Goal: Task Accomplishment & Management: Manage account settings

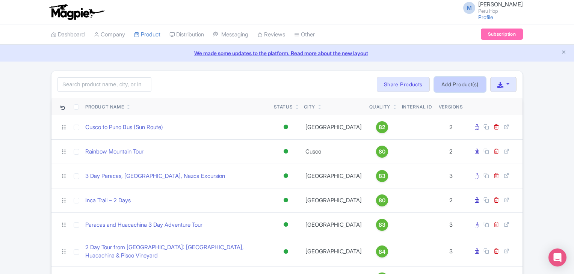
click at [454, 80] on link "Add Product(s)" at bounding box center [459, 84] width 51 height 15
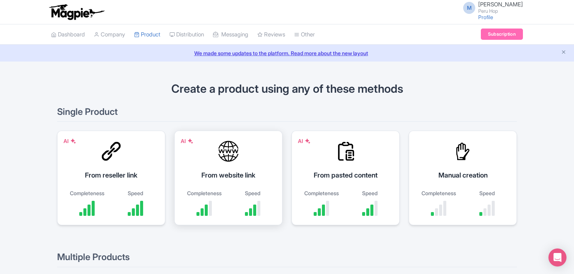
click at [221, 169] on div "AI From website link Completeness Speed" at bounding box center [228, 178] width 108 height 95
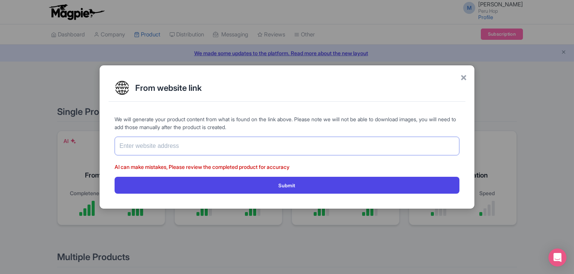
paste input "https://bushop.com/peru/passes/full-south-to-cusco/"
type input "https://bushop.com/peru/passes/full-south-to-cusco/"
click at [230, 172] on form "We will generate your product content from what is found on the link above. Ple…" at bounding box center [287, 154] width 345 height 78
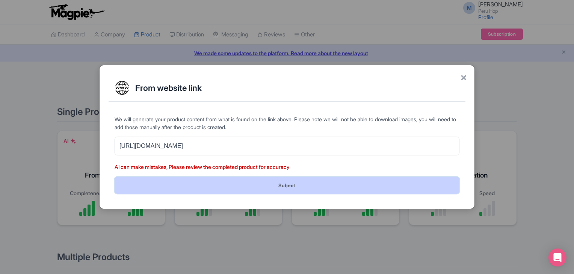
click at [276, 183] on button "Submit" at bounding box center [287, 185] width 345 height 17
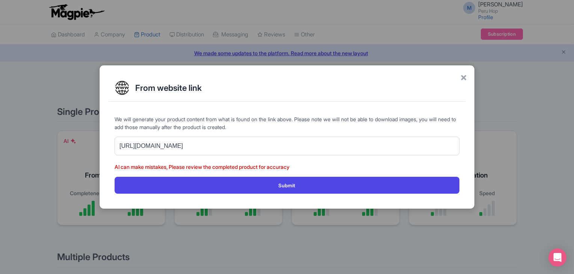
click at [256, 196] on div "We will generate your product content from what is found on the link above. Ple…" at bounding box center [287, 154] width 357 height 90
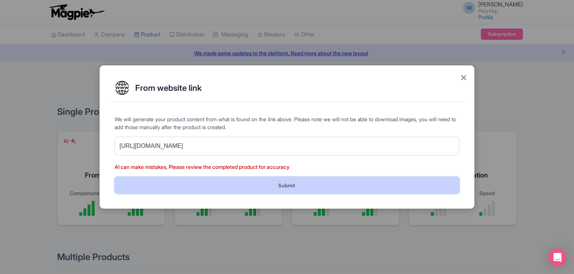
click at [263, 184] on button "Submit" at bounding box center [287, 185] width 345 height 17
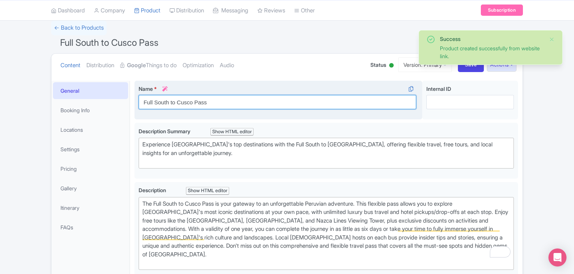
click at [187, 99] on input "Full South to Cusco Pass" at bounding box center [278, 102] width 278 height 14
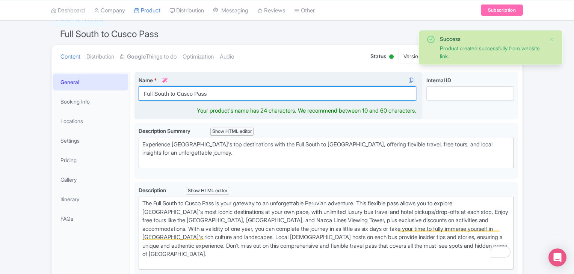
click at [187, 99] on input "Full South to Cusco Pass" at bounding box center [278, 93] width 278 height 14
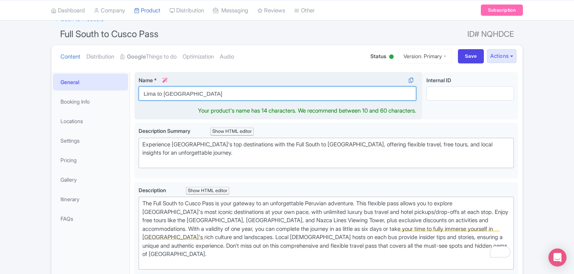
click at [175, 98] on input "Lima to Cusco" at bounding box center [278, 93] width 278 height 14
click at [175, 98] on input "7 Day Tour Lima to [GEOGRAPHIC_DATA]" at bounding box center [278, 93] width 278 height 14
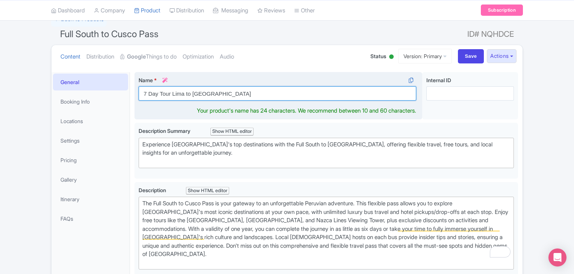
click at [175, 98] on input "7 Day Tour Lima to Cusco" at bounding box center [278, 93] width 278 height 14
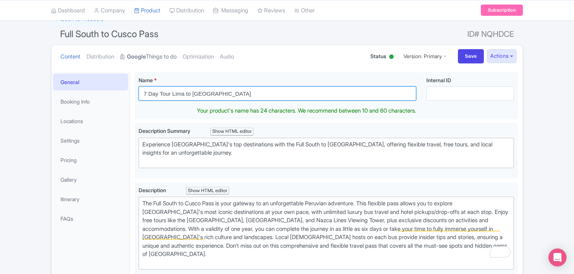
type input "7 Day Tour Lima to Cusco"
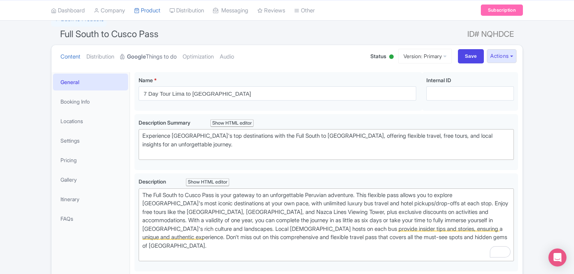
click at [146, 56] on strong "Google" at bounding box center [136, 57] width 19 height 9
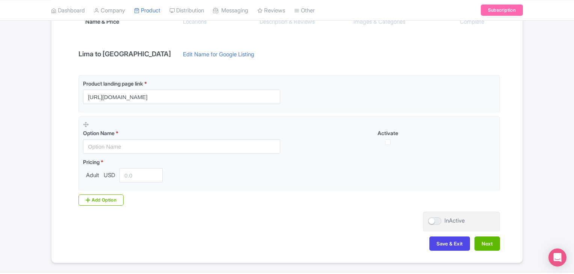
scroll to position [158, 0]
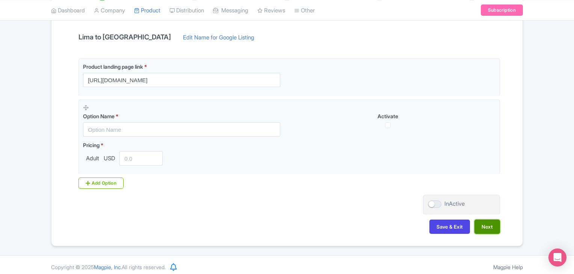
click at [484, 227] on button "Next" at bounding box center [487, 227] width 26 height 14
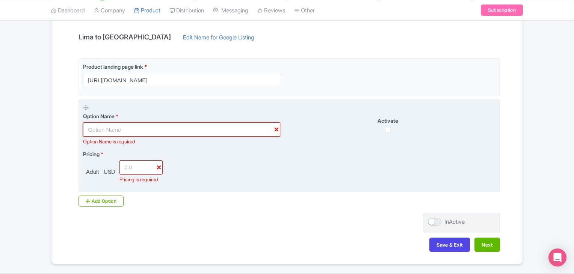
click at [106, 130] on input "text" at bounding box center [181, 129] width 197 height 14
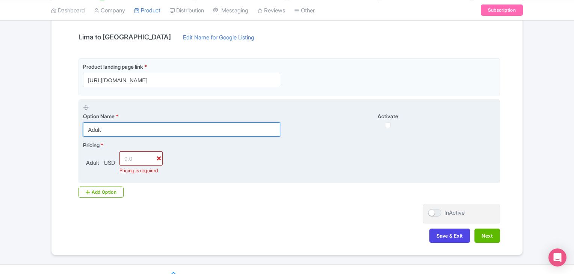
type input "Adult"
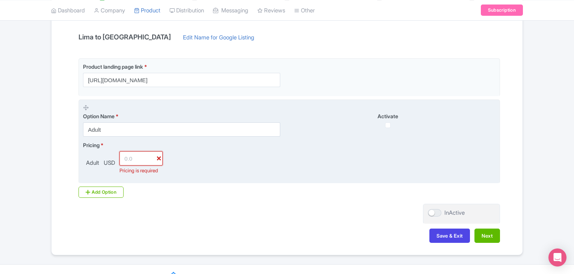
click at [137, 160] on input "number" at bounding box center [140, 158] width 43 height 14
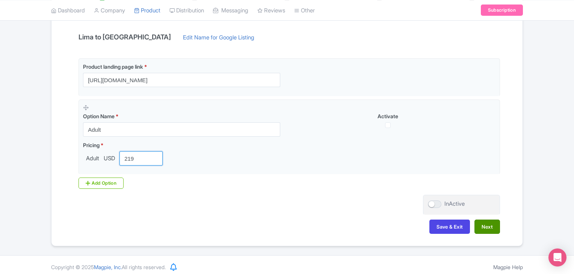
type input "219"
click at [488, 228] on button "Next" at bounding box center [487, 227] width 26 height 14
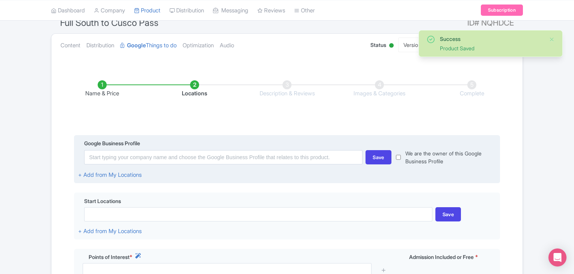
scroll to position [71, 0]
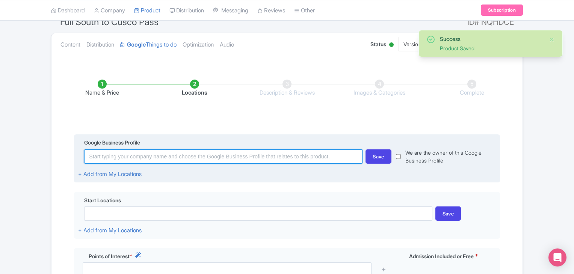
click at [147, 161] on input at bounding box center [223, 156] width 278 height 14
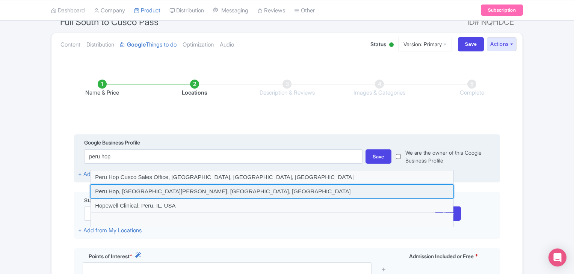
click at [189, 193] on input at bounding box center [271, 191] width 363 height 14
type input "Peru Hop, [GEOGRAPHIC_DATA][PERSON_NAME], [GEOGRAPHIC_DATA], [GEOGRAPHIC_DATA]"
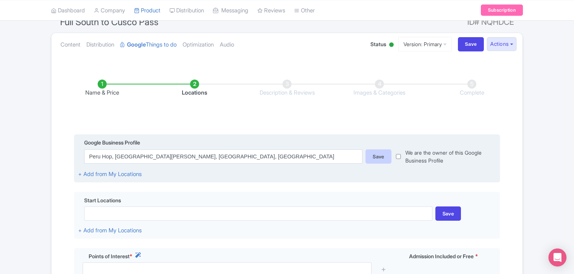
click at [376, 156] on div "Save" at bounding box center [378, 156] width 26 height 14
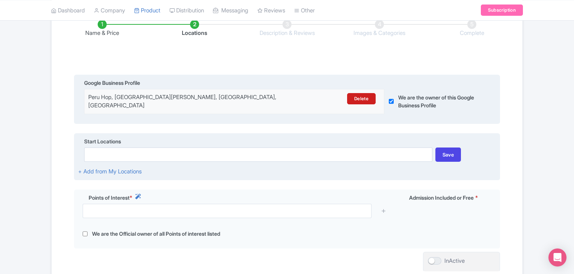
scroll to position [146, 0]
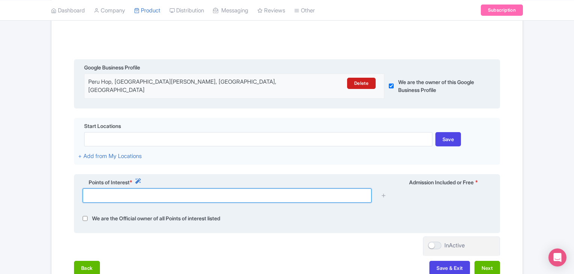
click at [148, 190] on input "text" at bounding box center [227, 196] width 289 height 14
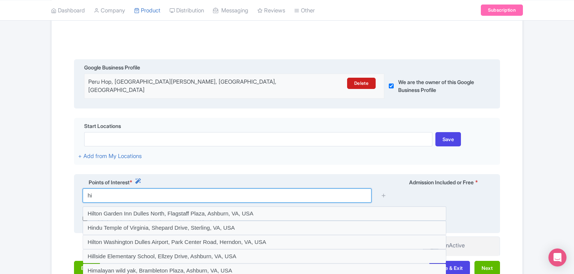
type input "h"
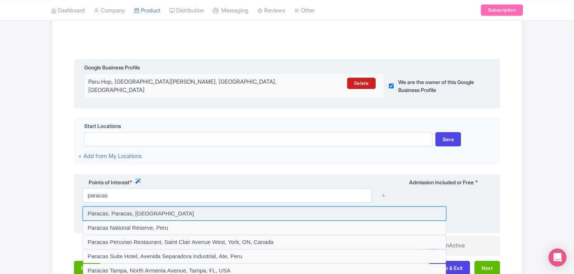
click at [140, 207] on input at bounding box center [264, 214] width 363 height 14
type input "Paracas, Paracas, Peru"
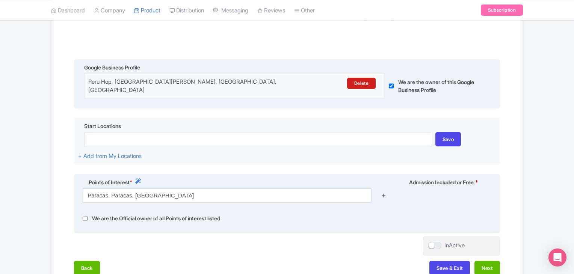
click at [382, 193] on icon at bounding box center [384, 196] width 6 height 6
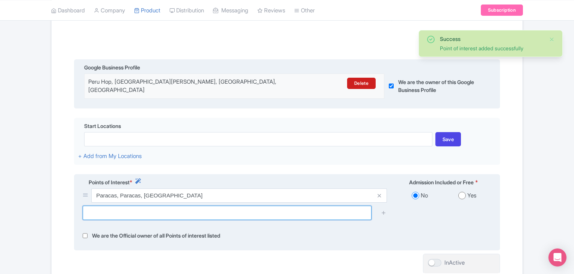
click at [104, 206] on input "text" at bounding box center [227, 213] width 289 height 14
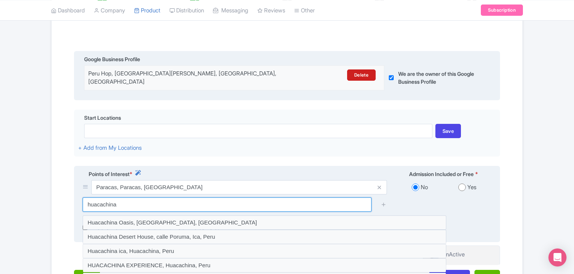
scroll to position [158, 0]
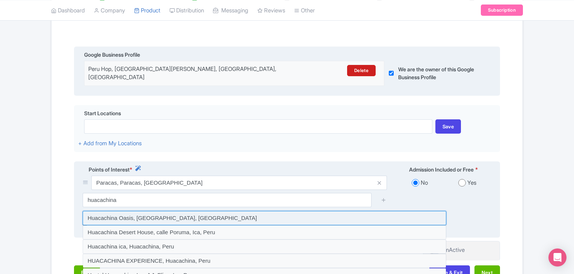
click at [160, 214] on input at bounding box center [264, 218] width 363 height 14
type input "Huacachina Oasis, Huacachina, Peru"
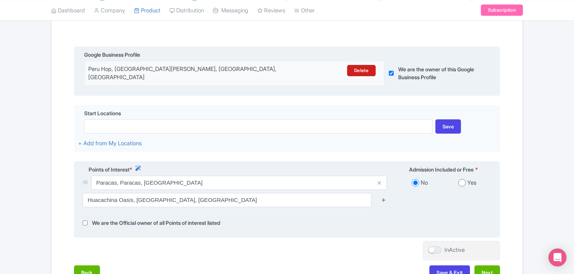
click at [383, 197] on icon at bounding box center [384, 200] width 6 height 6
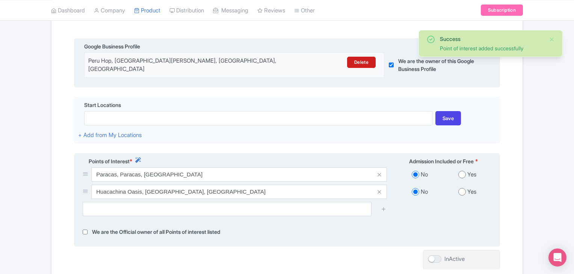
scroll to position [171, 0]
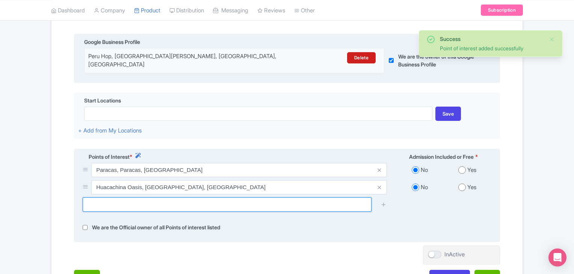
click at [117, 198] on input "text" at bounding box center [227, 205] width 289 height 14
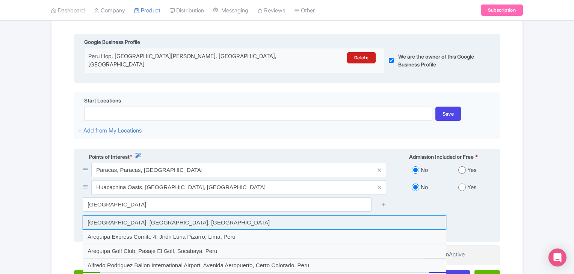
click at [145, 219] on input at bounding box center [264, 223] width 363 height 14
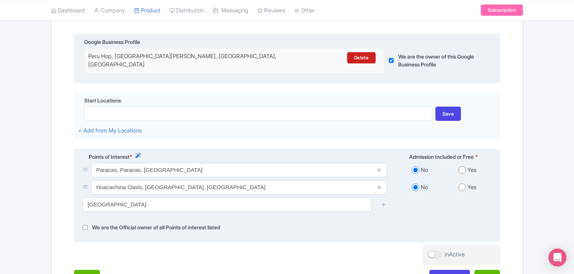
type input "Arequipa, Lima, Peru"
click at [384, 202] on icon at bounding box center [384, 205] width 6 height 6
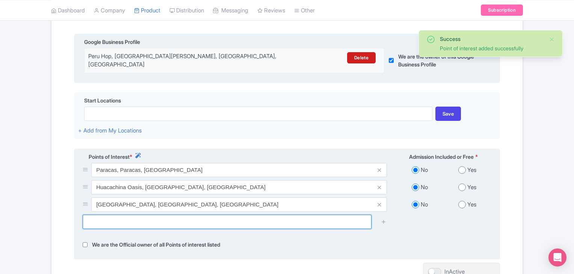
click at [136, 218] on input "text" at bounding box center [227, 222] width 289 height 14
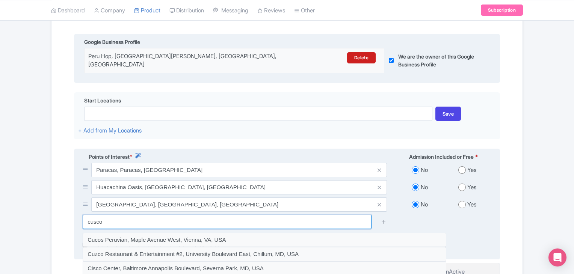
click at [137, 219] on input "cusco" at bounding box center [227, 222] width 289 height 14
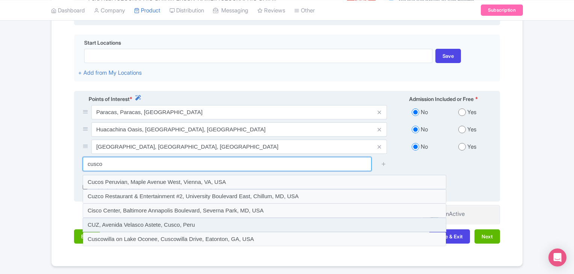
scroll to position [246, 0]
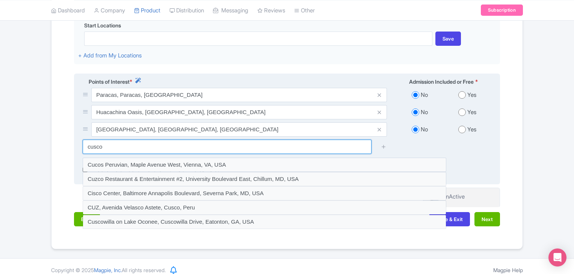
click at [180, 143] on input "cusco" at bounding box center [227, 147] width 289 height 14
click at [97, 142] on input "cusco peru" at bounding box center [227, 147] width 289 height 14
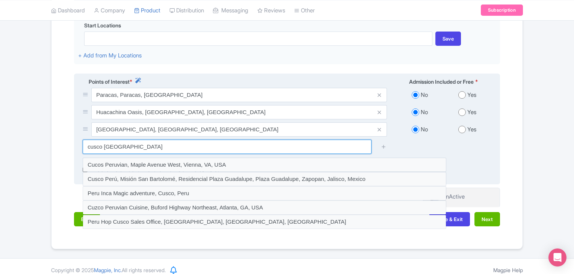
click at [129, 143] on input "cusco peru" at bounding box center [227, 147] width 289 height 14
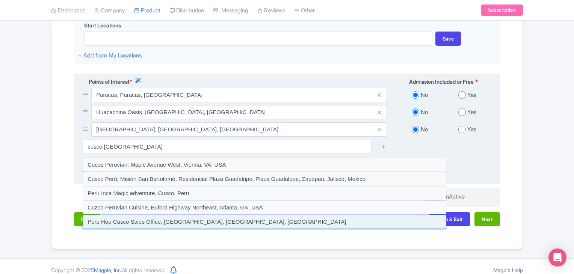
click at [162, 215] on input at bounding box center [264, 222] width 363 height 14
type input "Peru Hop Cusco Sales Office, [GEOGRAPHIC_DATA], [GEOGRAPHIC_DATA], [GEOGRAPHIC_…"
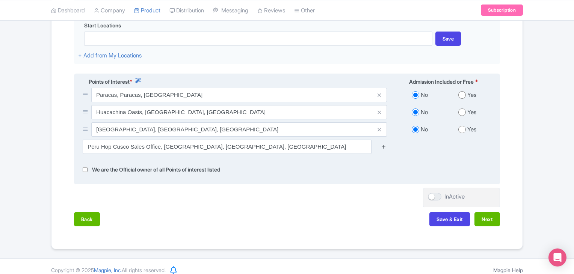
click at [383, 144] on icon at bounding box center [384, 147] width 6 height 6
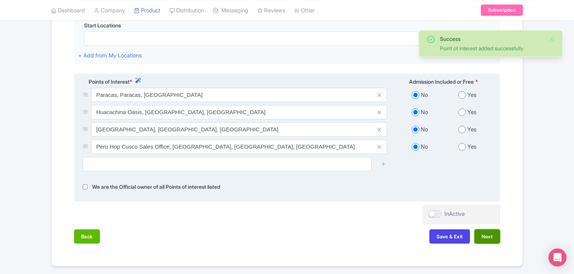
click at [484, 232] on button "Next" at bounding box center [487, 236] width 26 height 14
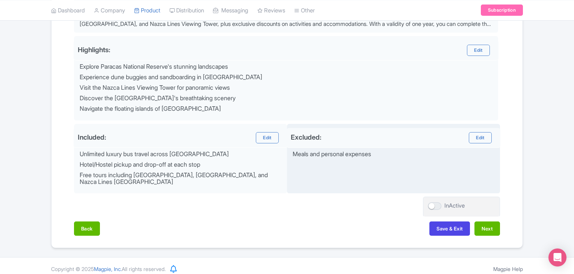
scroll to position [296, 0]
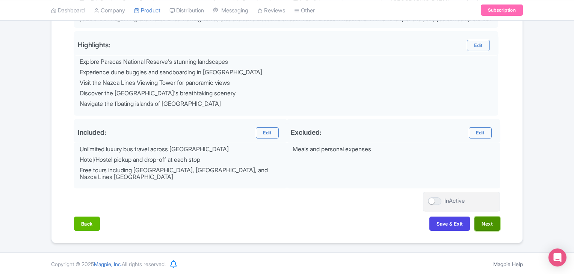
click at [488, 220] on button "Next" at bounding box center [487, 224] width 26 height 14
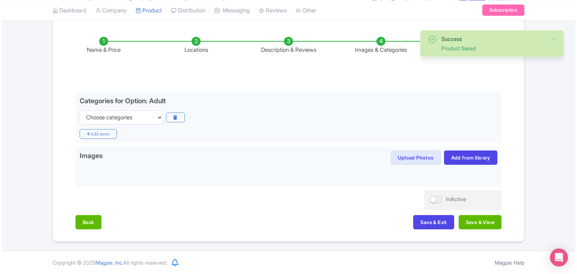
scroll to position [112, 0]
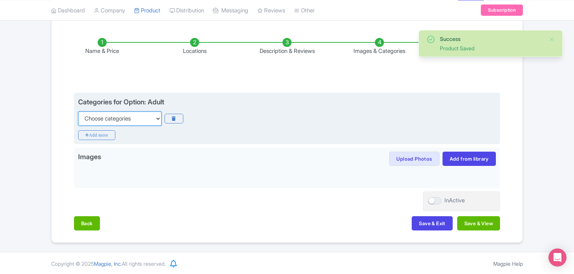
click at [145, 118] on select "Choose categories Adults Only Animals Audio Guide Beaches Bike Tours Boat Tours…" at bounding box center [119, 119] width 83 height 14
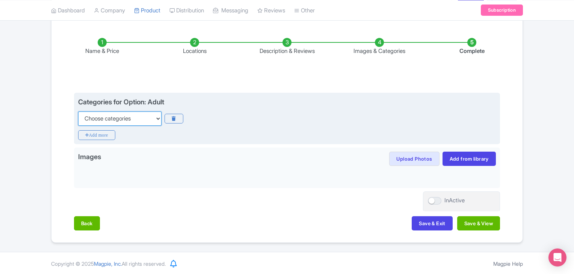
select select "family-friendly"
click at [78, 112] on select "Choose categories Adults Only Animals Audio Guide Beaches Bike Tours Boat Tours…" at bounding box center [119, 119] width 83 height 14
click at [102, 133] on icon "Add more" at bounding box center [96, 135] width 37 height 10
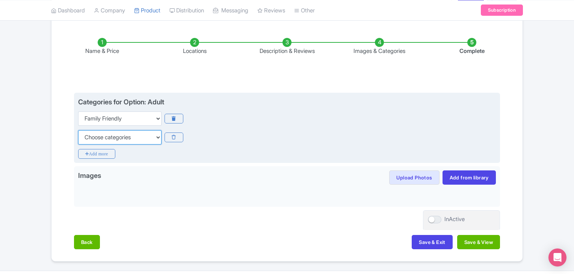
click at [112, 140] on select "Choose categories Adults Only Animals Audio Guide Beaches Bike Tours Boat Tours…" at bounding box center [119, 137] width 83 height 14
select select "hop-on-hop-off"
click at [78, 130] on select "Choose categories Adults Only Animals Audio Guide Beaches Bike Tours Boat Tours…" at bounding box center [119, 137] width 83 height 14
click at [126, 139] on select "Choose categories Adults Only Animals Audio Guide Beaches Bike Tours Boat Tours…" at bounding box center [119, 137] width 83 height 14
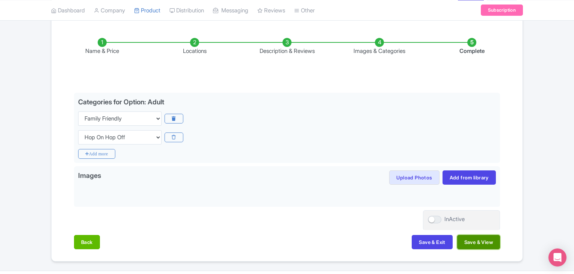
click at [469, 244] on button "Save & View" at bounding box center [478, 242] width 43 height 14
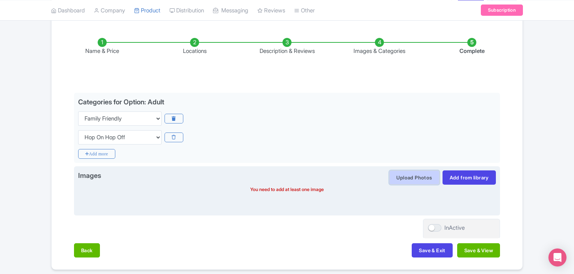
click at [408, 176] on button "Upload Photos" at bounding box center [414, 177] width 50 height 14
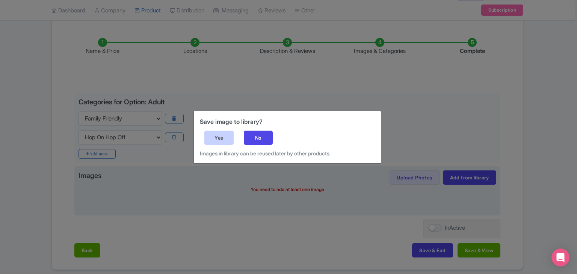
click at [218, 137] on div "Yes" at bounding box center [218, 138] width 29 height 14
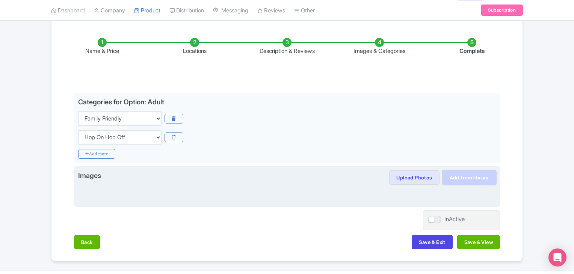
click at [457, 182] on link "Add from library" at bounding box center [468, 177] width 53 height 14
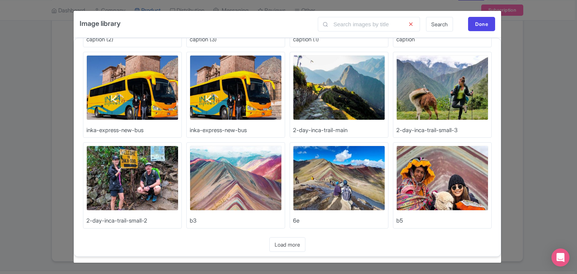
scroll to position [89, 0]
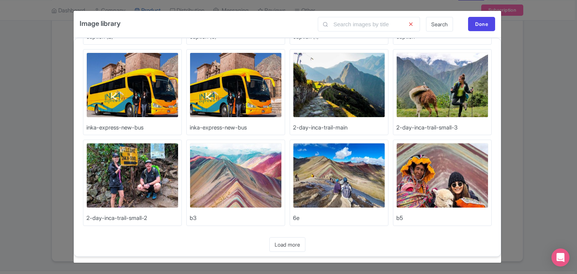
click at [280, 251] on div "Upload Photos caption (2) Upload Photos caption (3) Upload Photos caption (1) U…" at bounding box center [287, 147] width 427 height 219
click at [285, 246] on link "Load more" at bounding box center [287, 244] width 36 height 15
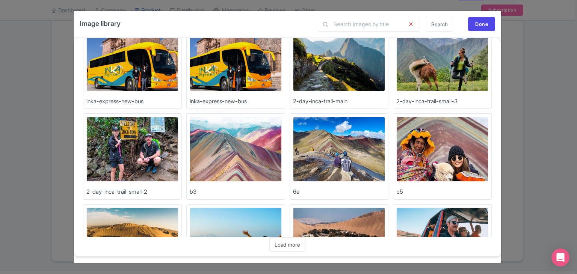
scroll to position [227, 0]
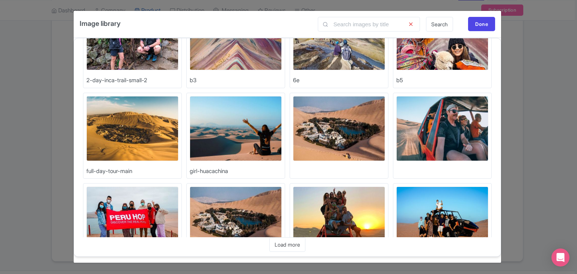
click at [326, 127] on img at bounding box center [339, 128] width 92 height 65
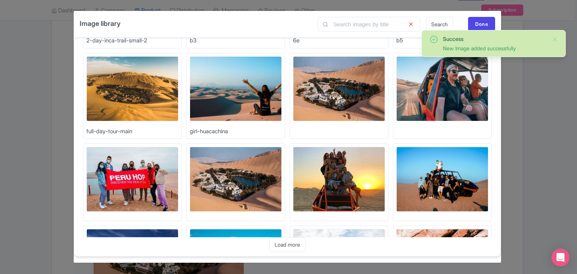
scroll to position [277, 0]
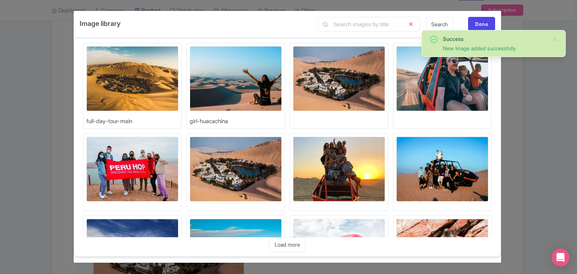
click at [131, 159] on img at bounding box center [132, 169] width 92 height 65
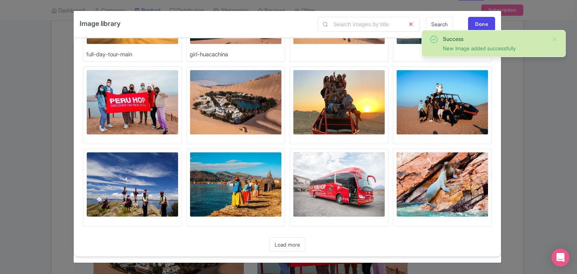
scroll to position [344, 0]
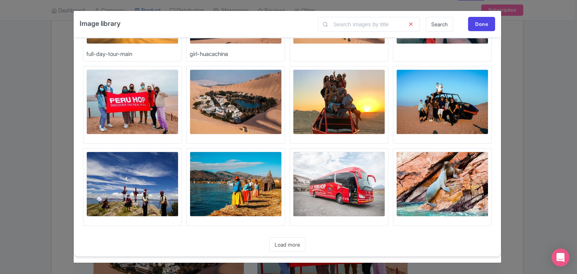
click at [238, 190] on img at bounding box center [236, 184] width 92 height 65
click at [460, 186] on img at bounding box center [442, 184] width 92 height 65
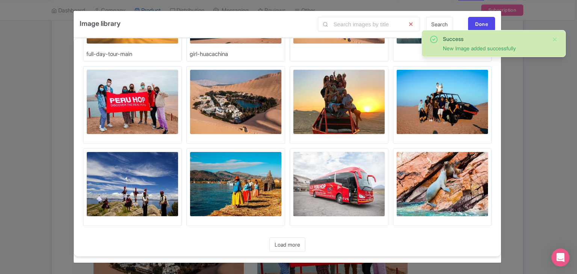
click at [455, 186] on img at bounding box center [442, 184] width 92 height 65
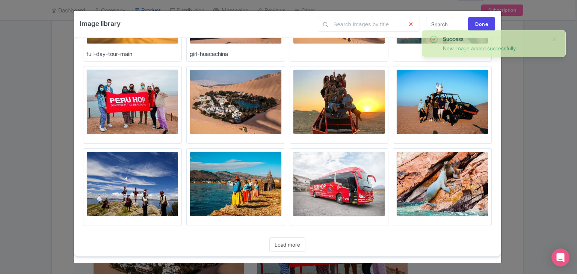
click at [353, 184] on img at bounding box center [339, 184] width 92 height 65
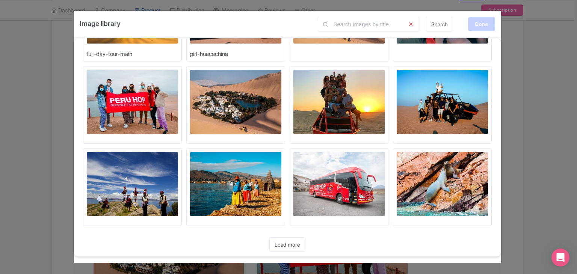
click at [475, 23] on div "Done" at bounding box center [481, 24] width 27 height 14
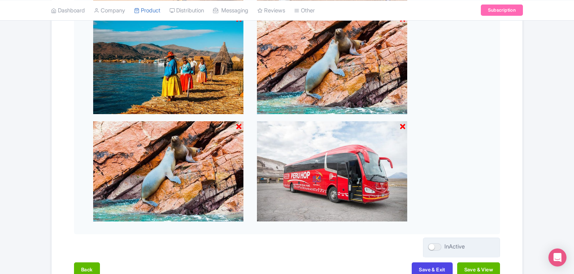
scroll to position [452, 0]
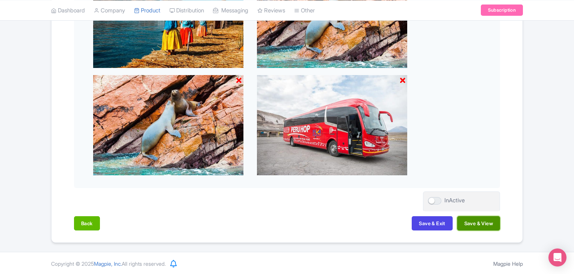
click at [474, 223] on button "Save & View" at bounding box center [478, 223] width 43 height 14
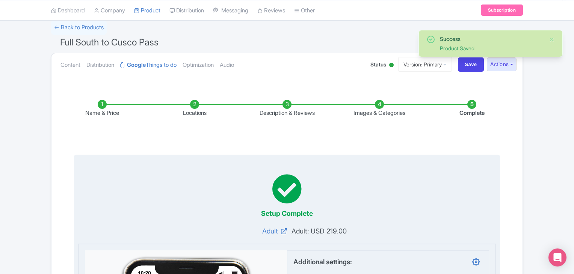
scroll to position [0, 0]
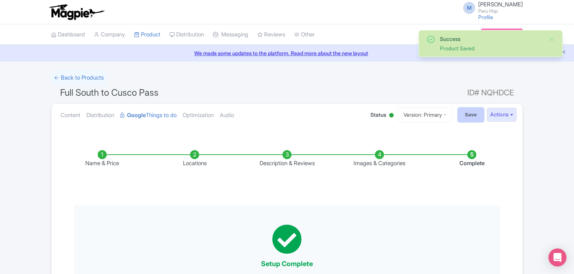
click at [466, 113] on input "Save" at bounding box center [471, 115] width 26 height 14
type input "Saving..."
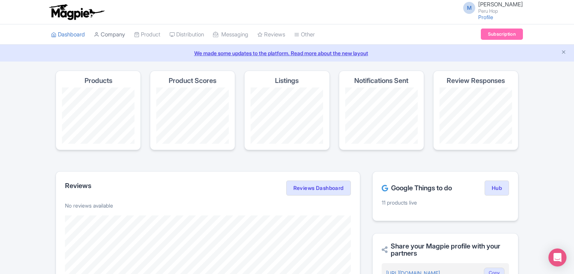
click at [113, 36] on link "Company" at bounding box center [109, 34] width 31 height 21
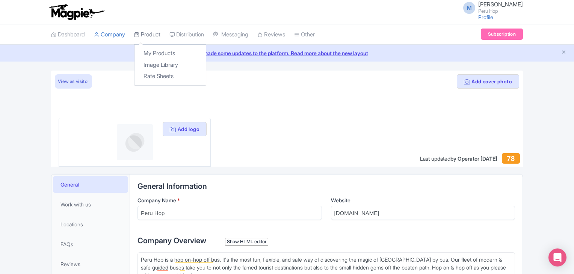
click at [155, 33] on link "Product" at bounding box center [147, 34] width 26 height 21
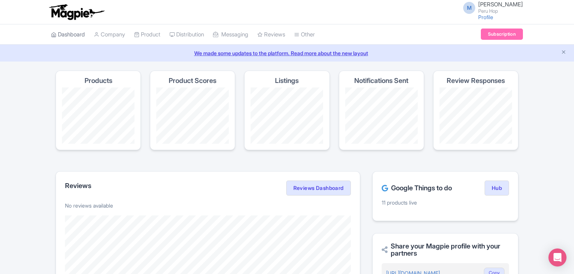
click at [61, 35] on link "Dashboard" at bounding box center [68, 34] width 34 height 21
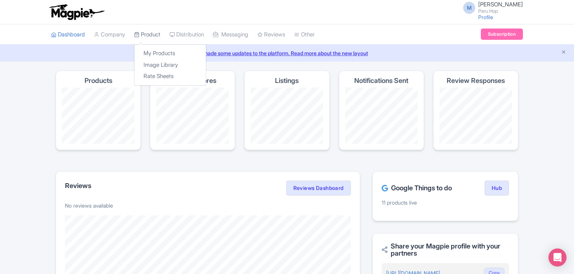
click at [154, 35] on link "Product" at bounding box center [147, 34] width 26 height 21
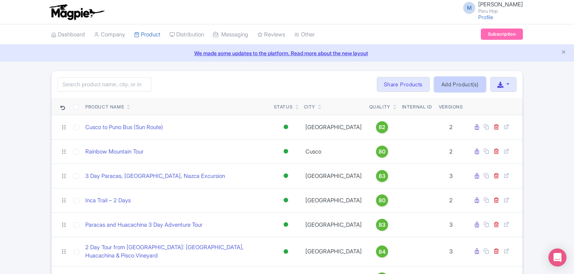
click at [454, 87] on link "Add Product(s)" at bounding box center [459, 84] width 51 height 15
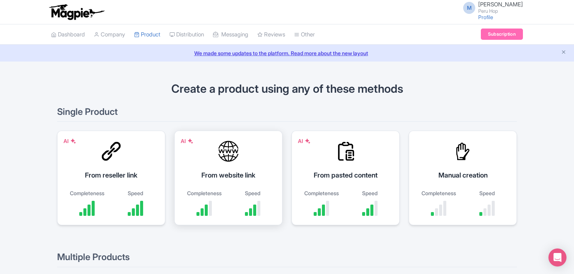
click at [237, 167] on div "AI From website link Completeness Speed" at bounding box center [228, 178] width 108 height 95
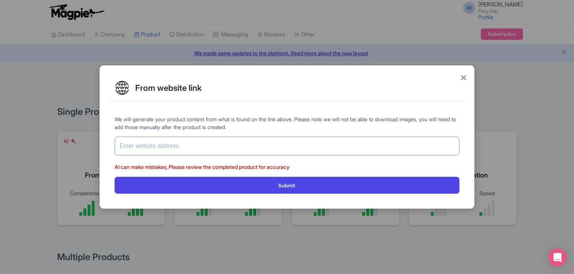
paste input "[URL][DOMAIN_NAME]"
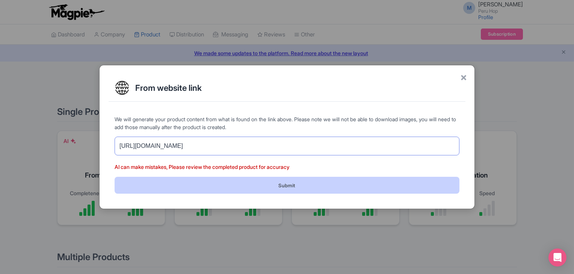
type input "[URL][DOMAIN_NAME]"
click at [253, 184] on button "Submit" at bounding box center [287, 185] width 345 height 17
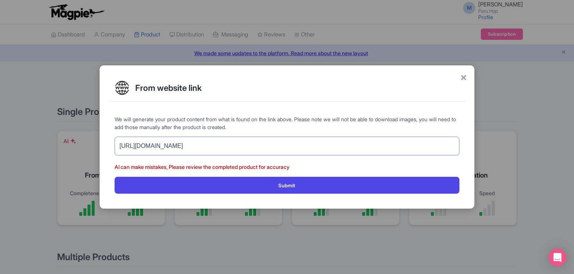
click at [283, 148] on input "[URL][DOMAIN_NAME]" at bounding box center [287, 146] width 345 height 19
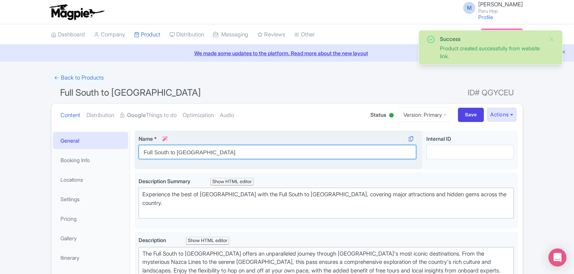
click at [165, 155] on input "Full South to [GEOGRAPHIC_DATA]" at bounding box center [278, 152] width 278 height 14
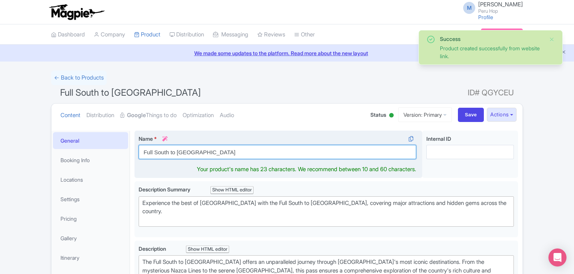
click at [165, 155] on input "Full South to [GEOGRAPHIC_DATA]" at bounding box center [278, 152] width 278 height 14
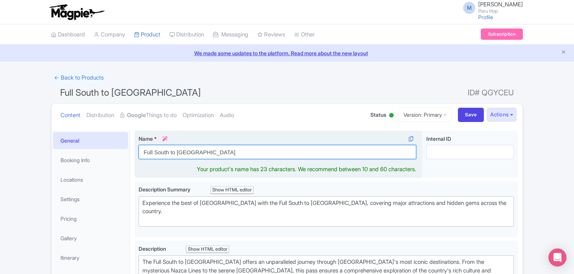
click at [164, 154] on input "Full South to [GEOGRAPHIC_DATA]" at bounding box center [278, 152] width 278 height 14
drag, startPoint x: 145, startPoint y: 151, endPoint x: 135, endPoint y: 149, distance: 10.2
click at [135, 149] on div "Name * i & Day Trip Your product's name has 11 characters. We recommend between…" at bounding box center [278, 155] width 288 height 48
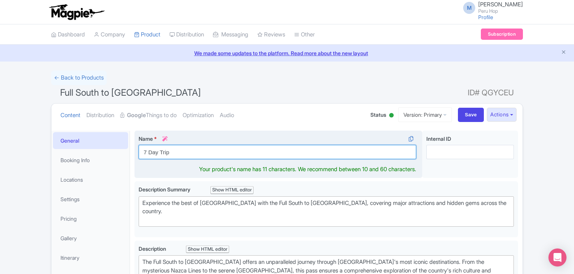
click at [197, 151] on input "7 Day Trip" at bounding box center [278, 152] width 278 height 14
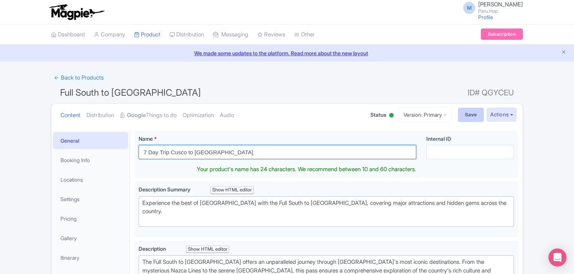
type input "7 Day Trip Cusco to [GEOGRAPHIC_DATA]"
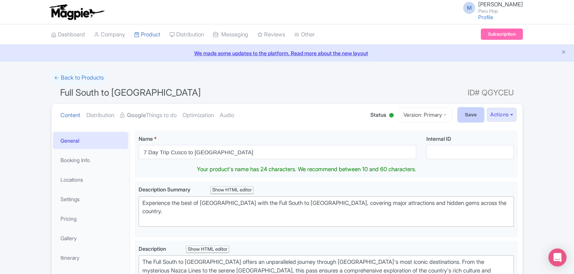
click at [469, 114] on input "Save" at bounding box center [471, 115] width 26 height 14
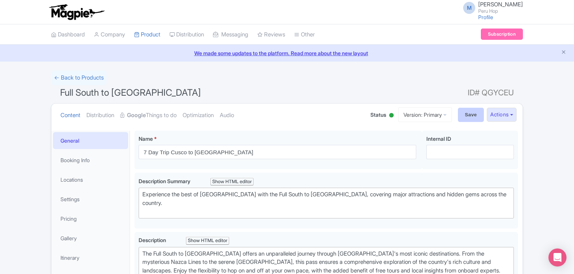
type input "Saving..."
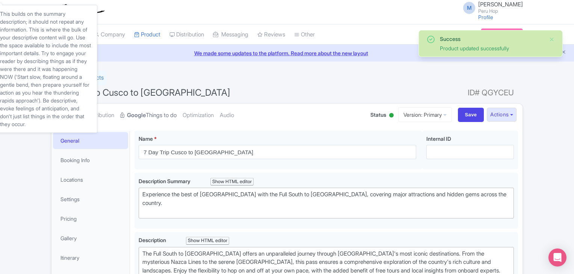
click at [146, 110] on link "Google Things to do" at bounding box center [148, 116] width 56 height 24
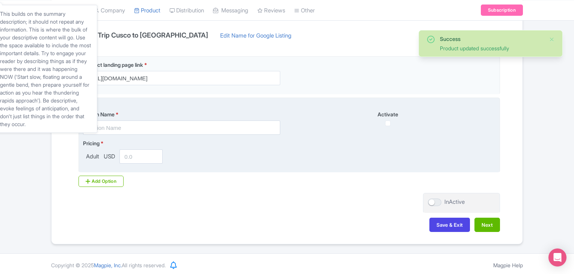
scroll to position [162, 0]
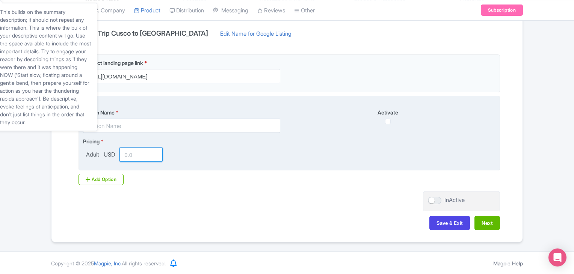
click at [141, 154] on input "number" at bounding box center [140, 155] width 43 height 14
type input "189"
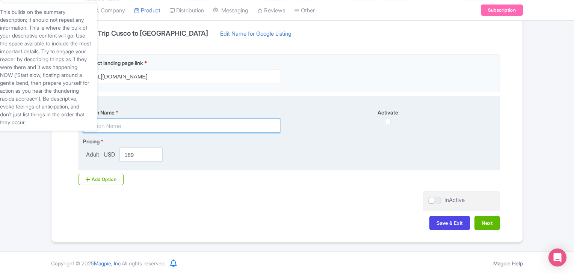
click at [145, 121] on input "text" at bounding box center [181, 126] width 197 height 14
click at [101, 128] on input "text" at bounding box center [181, 126] width 197 height 14
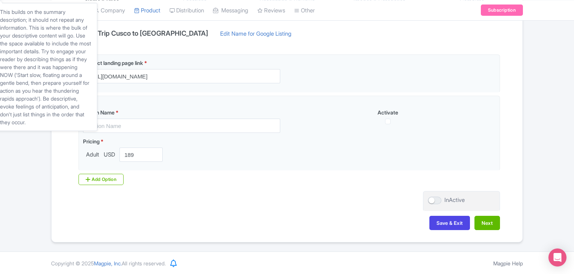
click at [55, 154] on div "Name & Price Locations Description & Reviews Images & Categories Complete 7 Day…" at bounding box center [286, 105] width 471 height 265
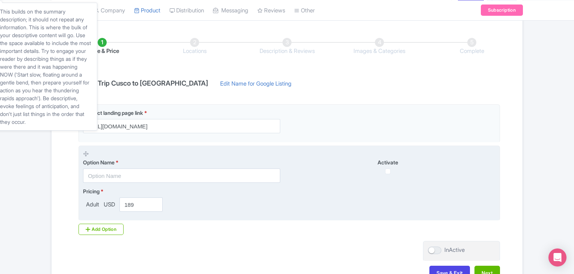
scroll to position [112, 0]
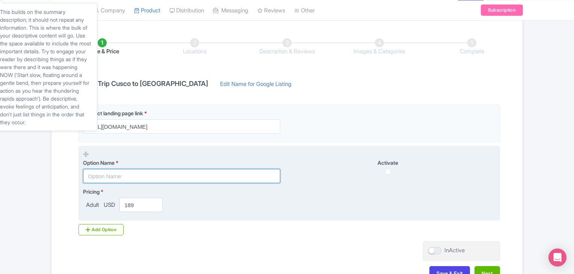
click at [115, 175] on input "text" at bounding box center [181, 176] width 197 height 14
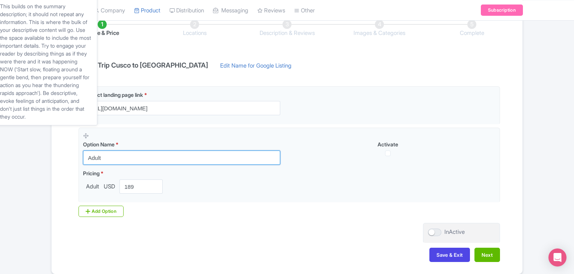
scroll to position [162, 0]
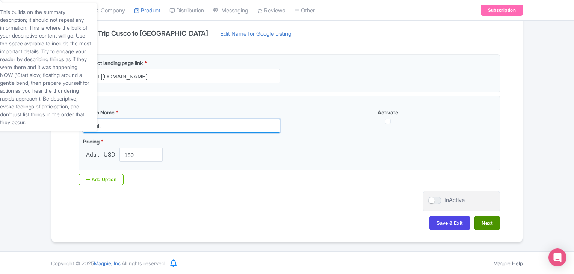
type input "Adult"
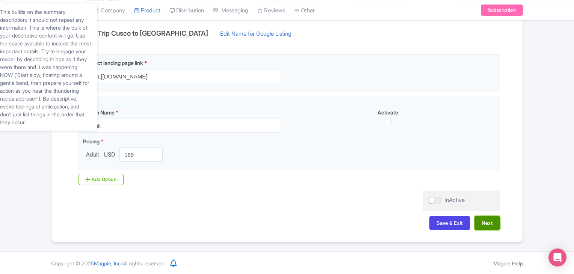
click at [484, 220] on button "Next" at bounding box center [487, 223] width 26 height 14
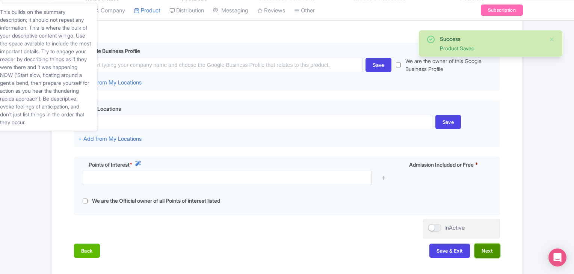
click at [480, 248] on button "Next" at bounding box center [487, 251] width 26 height 14
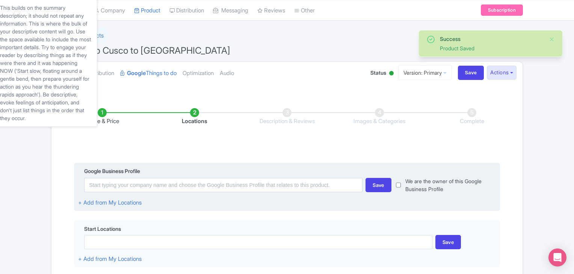
scroll to position [37, 0]
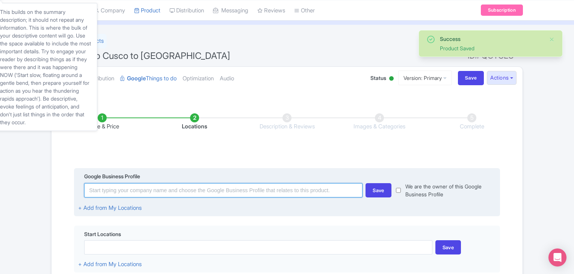
click at [108, 190] on input at bounding box center [223, 190] width 278 height 14
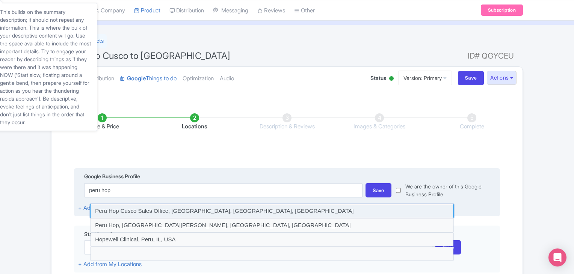
click at [202, 209] on input at bounding box center [271, 211] width 363 height 14
type input "Peru Hop Cusco Sales Office, [GEOGRAPHIC_DATA], [GEOGRAPHIC_DATA], [GEOGRAPHIC_…"
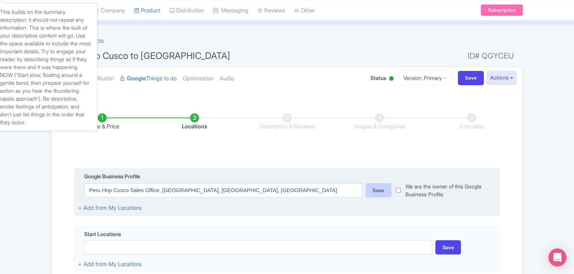
click at [390, 188] on div "Save" at bounding box center [378, 190] width 26 height 14
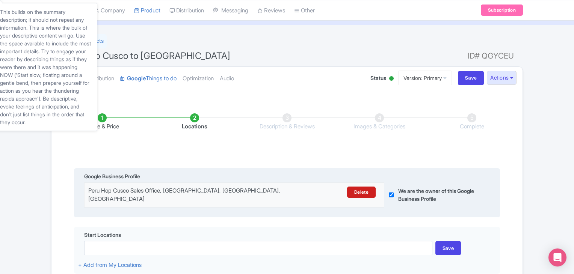
click at [379, 189] on div "Delete" at bounding box center [343, 195] width 73 height 17
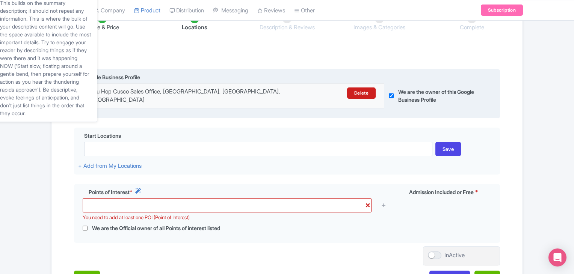
scroll to position [137, 0]
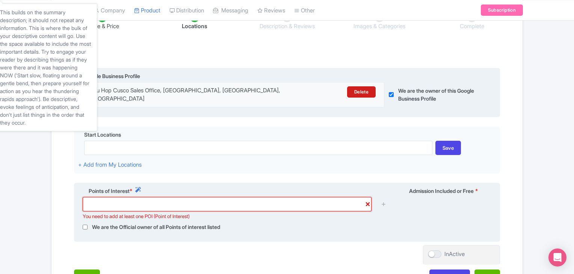
click at [161, 197] on input "text" at bounding box center [227, 204] width 289 height 14
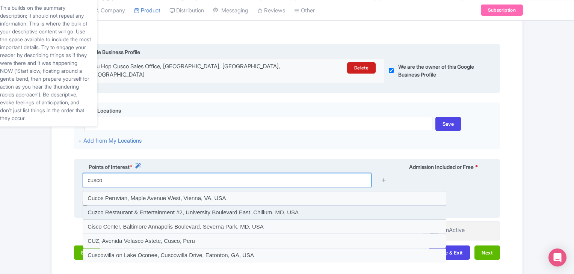
scroll to position [162, 0]
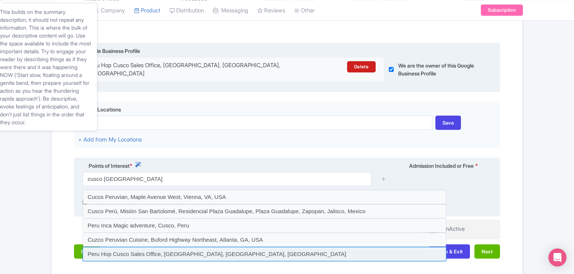
click at [131, 253] on input at bounding box center [264, 254] width 363 height 14
type input "Peru Hop Cusco Sales Office, Plazoleta de San Blas, Cusco, Peru"
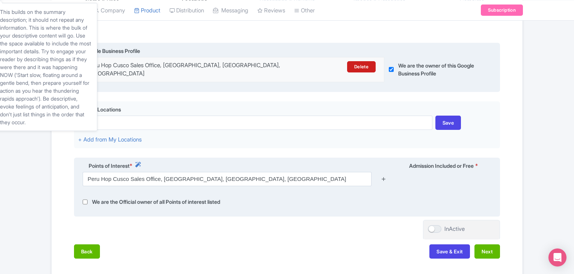
click at [385, 176] on icon at bounding box center [384, 179] width 6 height 6
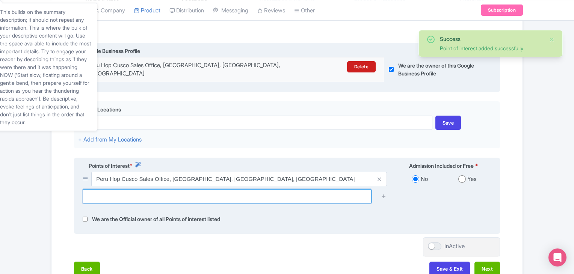
click at [155, 193] on input "text" at bounding box center [227, 196] width 289 height 14
type input "r"
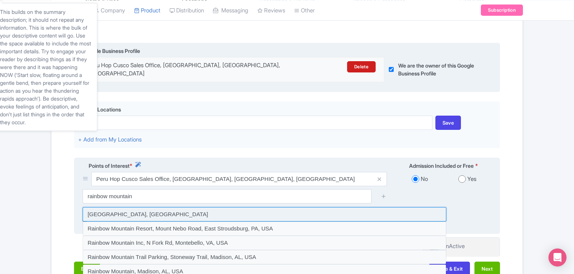
click at [158, 207] on input at bounding box center [264, 214] width 363 height 14
type input "Rainbow Mountain, Peru"
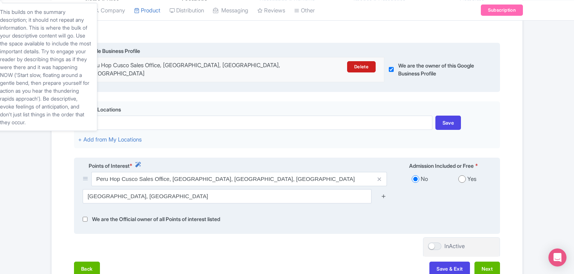
click at [386, 193] on icon at bounding box center [384, 196] width 6 height 6
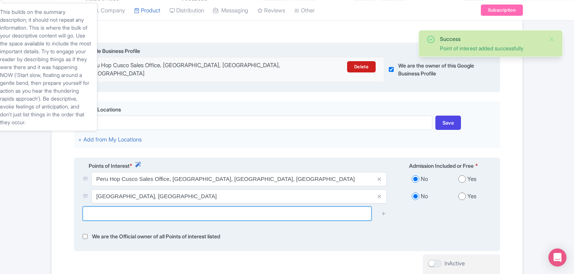
click at [148, 207] on input "text" at bounding box center [227, 214] width 289 height 14
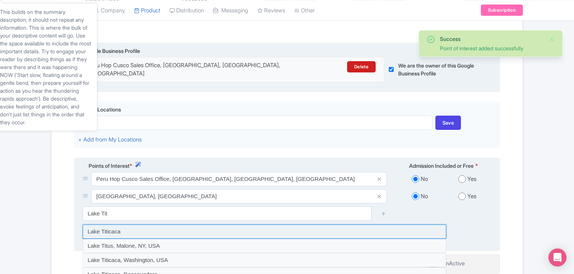
click at [134, 225] on input at bounding box center [264, 232] width 363 height 14
type input "Lake Titicaca"
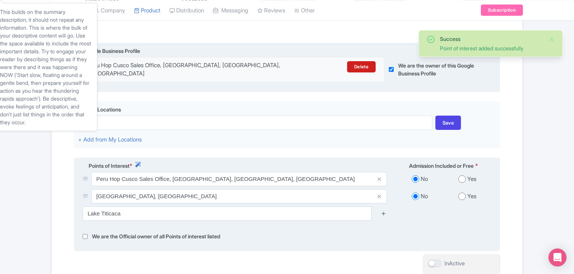
click at [385, 211] on icon at bounding box center [384, 214] width 6 height 6
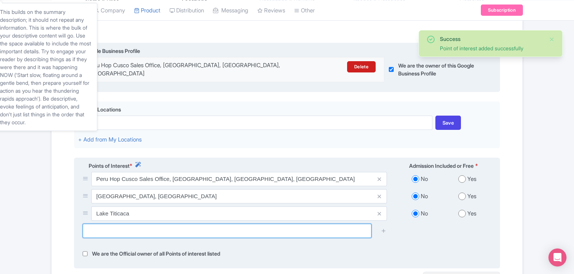
click at [237, 224] on input "text" at bounding box center [227, 231] width 289 height 14
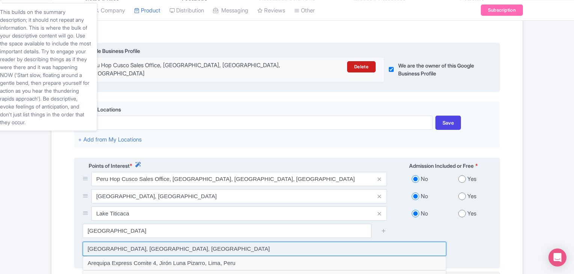
click at [140, 242] on input at bounding box center [264, 249] width 363 height 14
type input "Arequipa, Lima, Peru"
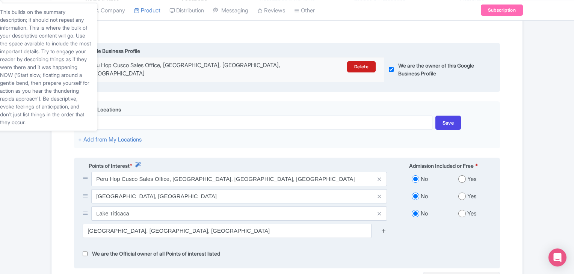
click at [383, 228] on icon at bounding box center [384, 231] width 6 height 6
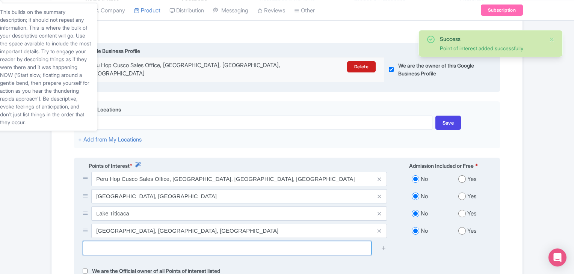
click at [119, 243] on input "text" at bounding box center [227, 248] width 289 height 14
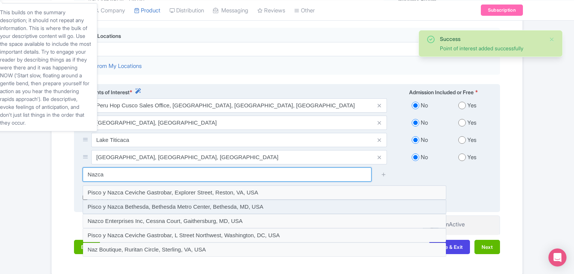
scroll to position [250, 0]
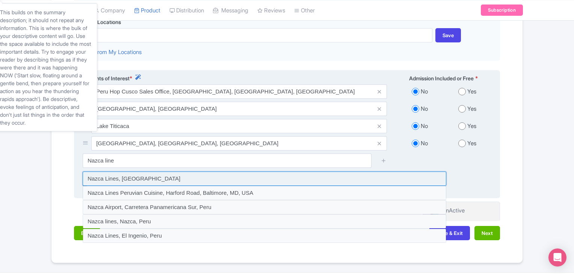
click at [151, 173] on input at bounding box center [264, 179] width 363 height 14
type input "Nazca Lines, Peru"
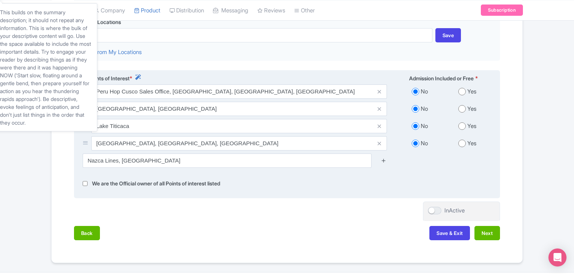
click at [384, 158] on icon at bounding box center [384, 161] width 6 height 6
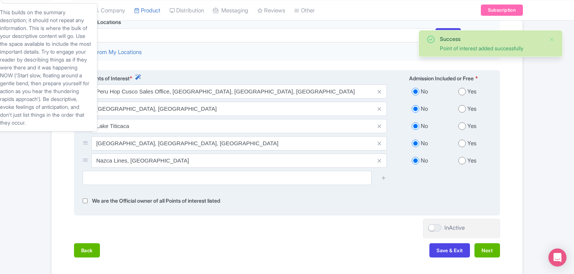
click at [86, 15] on div "This builds on the summary description; it should not repeat any information. T…" at bounding box center [45, 67] width 91 height 118
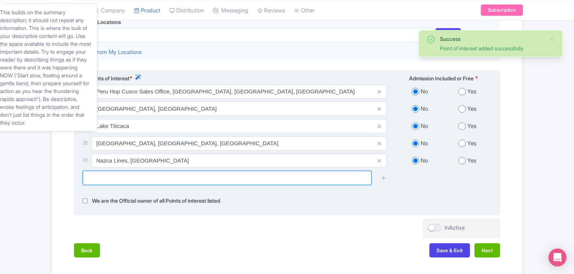
click at [116, 171] on input "text" at bounding box center [227, 178] width 289 height 14
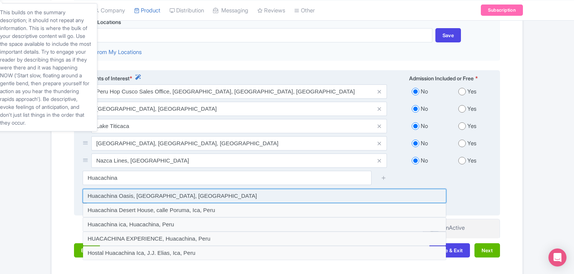
click at [223, 189] on input at bounding box center [264, 196] width 363 height 14
type input "Huacachina Oasis, Huacachina, Peru"
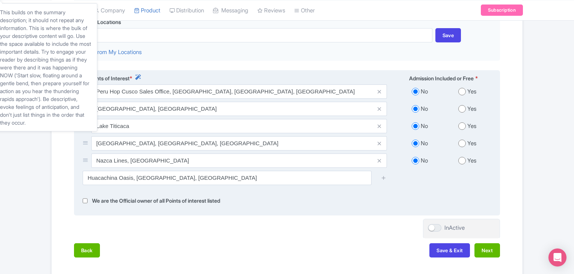
drag, startPoint x: 383, startPoint y: 171, endPoint x: 379, endPoint y: 172, distance: 4.5
click at [383, 175] on icon at bounding box center [384, 178] width 6 height 6
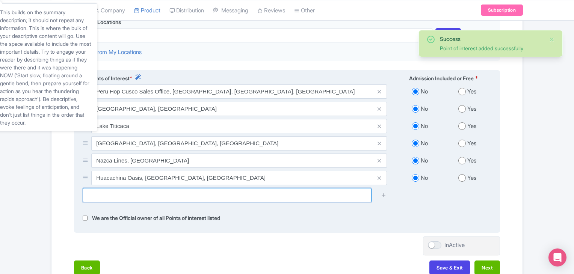
click at [108, 192] on input "text" at bounding box center [227, 195] width 289 height 14
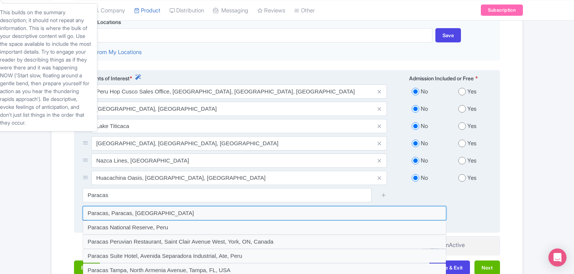
click at [128, 208] on input at bounding box center [264, 213] width 363 height 14
type input "Paracas, Paracas, Peru"
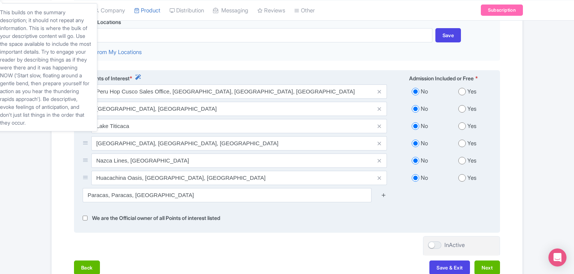
click at [383, 193] on link at bounding box center [384, 195] width 6 height 9
click at [385, 192] on icon at bounding box center [384, 195] width 6 height 6
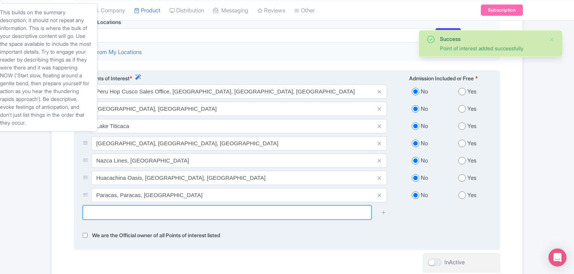
click at [158, 206] on input "text" at bounding box center [227, 212] width 289 height 14
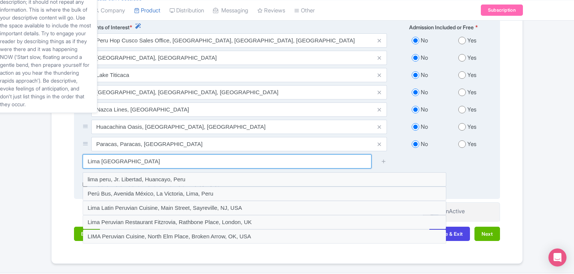
scroll to position [267, 0]
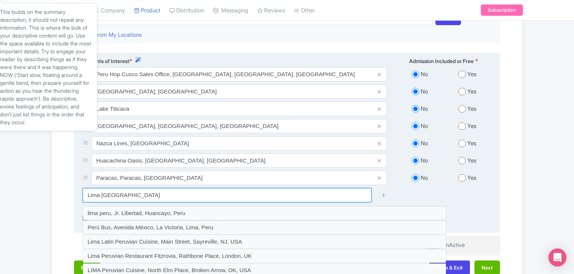
click at [109, 192] on input "Lima peru" at bounding box center [227, 195] width 289 height 14
drag, startPoint x: 104, startPoint y: 192, endPoint x: 147, endPoint y: 192, distance: 43.6
click at [147, 192] on input "Lima PEru" at bounding box center [227, 195] width 289 height 14
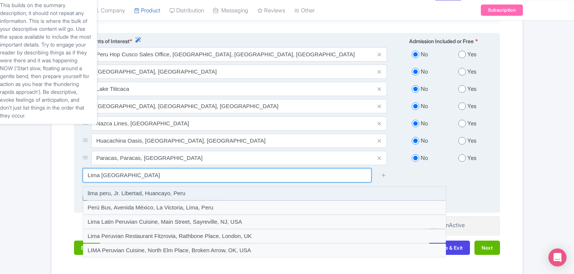
scroll to position [292, 0]
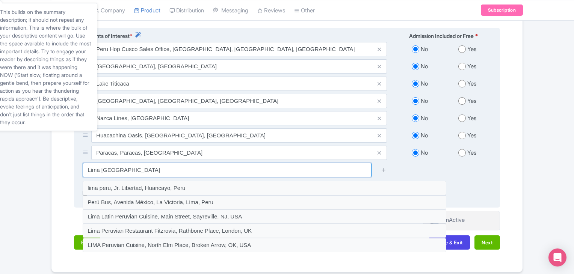
click at [107, 163] on input "Lima Peru" at bounding box center [227, 170] width 289 height 14
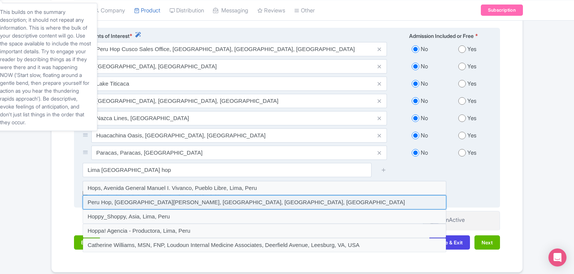
click at [172, 197] on input at bounding box center [264, 202] width 363 height 14
type input "Peru Hop, Avenida José Larco, Miraflores, Lima, Peru"
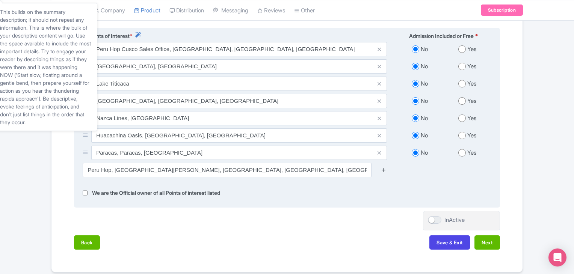
click at [382, 167] on icon at bounding box center [384, 170] width 6 height 6
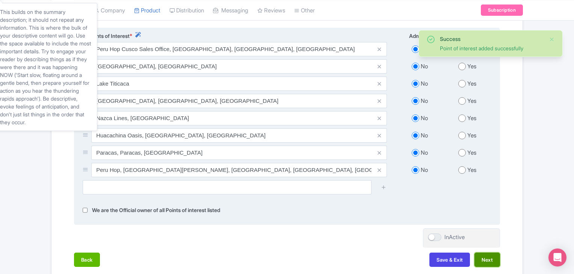
click at [487, 253] on button "Next" at bounding box center [487, 260] width 26 height 14
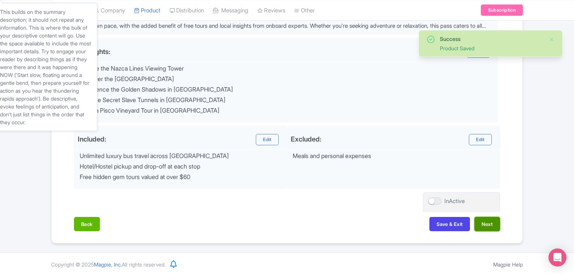
click at [485, 225] on button "Next" at bounding box center [487, 224] width 26 height 14
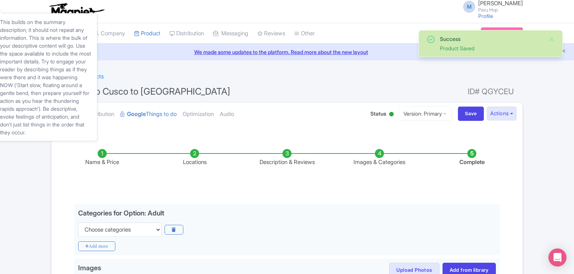
scroll to position [0, 0]
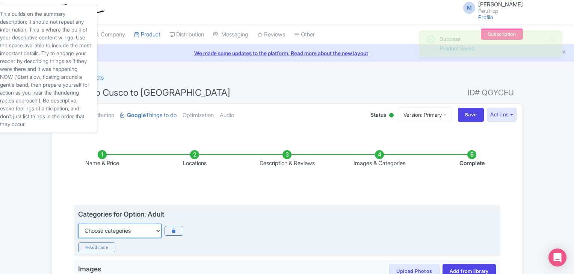
click at [123, 237] on select "Choose categories Adults Only Animals Audio Guide Beaches Bike Tours Boat Tours…" at bounding box center [119, 231] width 83 height 14
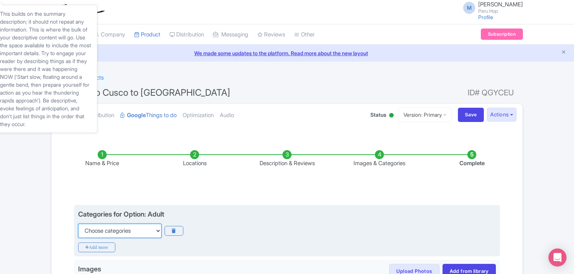
select select "hop-on-hop-off"
click at [78, 224] on select "Choose categories Adults Only Animals Audio Guide Beaches Bike Tours Boat Tours…" at bounding box center [119, 231] width 83 height 14
click at [100, 248] on icon "Add more" at bounding box center [96, 248] width 37 height 10
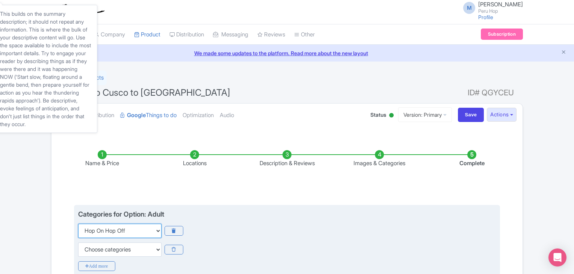
drag, startPoint x: 110, startPoint y: 232, endPoint x: 115, endPoint y: 232, distance: 4.9
click at [110, 232] on select "Choose categories Adults Only Animals Audio Guide Beaches Bike Tours Boat Tours…" at bounding box center [119, 231] width 83 height 14
click at [100, 252] on select "Choose categories Adults Only Animals Audio Guide Beaches Bike Tours Boat Tours…" at bounding box center [119, 250] width 83 height 14
select select "family-friendly"
click at [78, 243] on select "Choose categories Adults Only Animals Audio Guide Beaches Bike Tours Boat Tours…" at bounding box center [119, 250] width 83 height 14
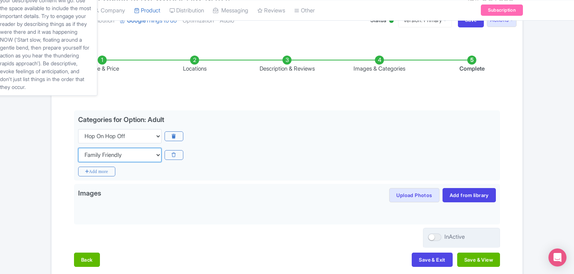
scroll to position [113, 0]
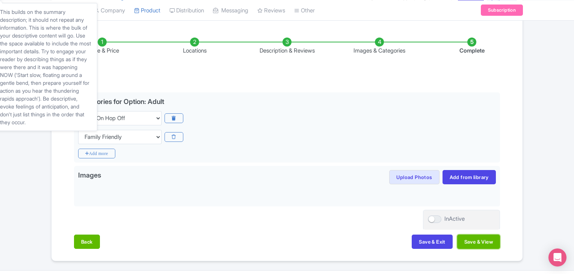
click at [476, 248] on div "Back Save & Exit Save & View" at bounding box center [287, 246] width 426 height 22
click at [485, 242] on button "Save & View" at bounding box center [478, 242] width 43 height 14
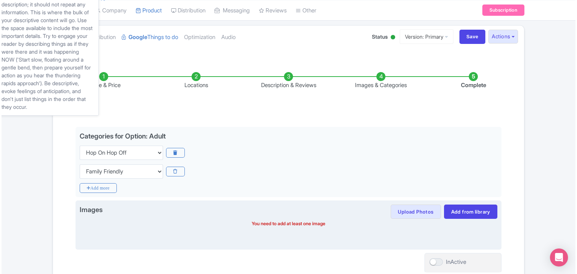
scroll to position [87, 0]
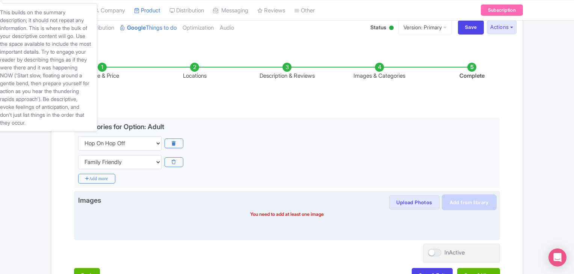
click at [460, 200] on link "Add from library" at bounding box center [468, 202] width 53 height 14
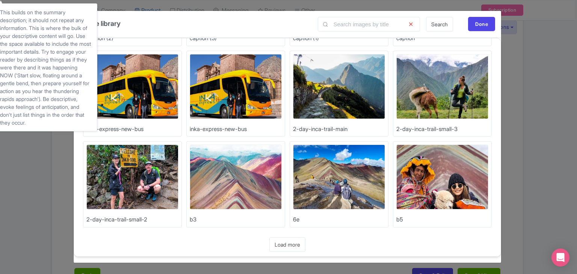
scroll to position [89, 0]
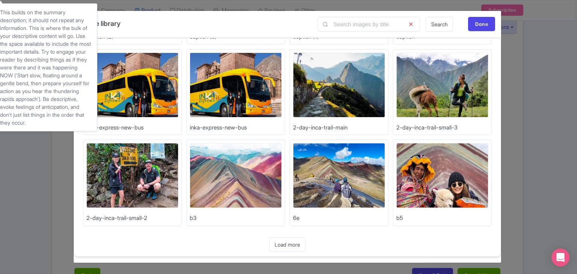
click at [237, 179] on img at bounding box center [236, 175] width 92 height 65
click at [285, 243] on link "Load more" at bounding box center [287, 244] width 36 height 15
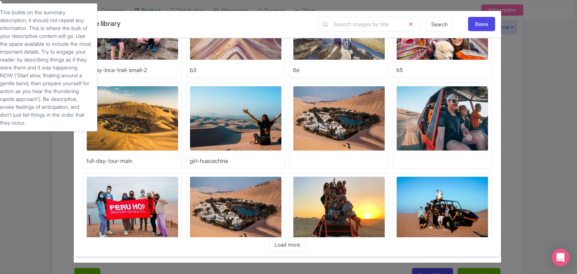
scroll to position [239, 0]
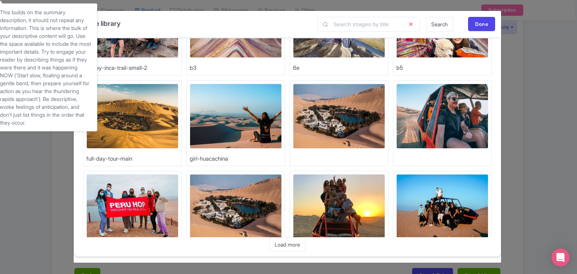
click at [329, 103] on img at bounding box center [339, 116] width 92 height 65
click at [404, 243] on div "Loading... Load more" at bounding box center [287, 244] width 427 height 15
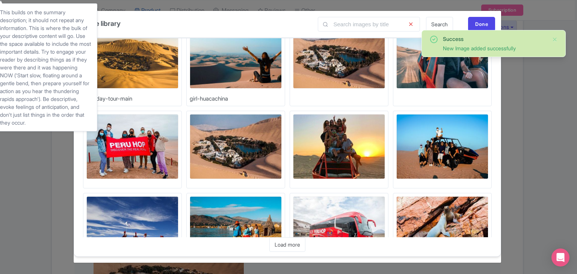
scroll to position [302, 0]
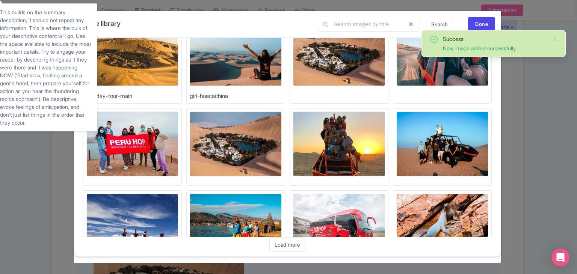
click at [142, 141] on img at bounding box center [132, 144] width 92 height 65
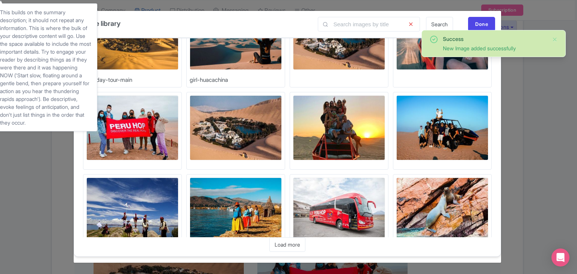
scroll to position [344, 0]
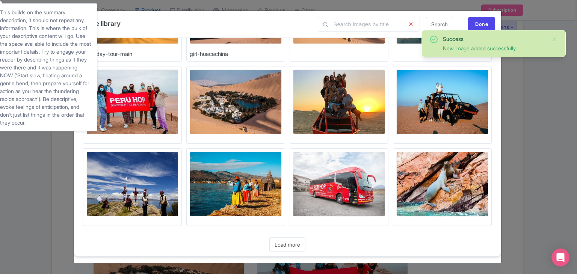
click at [330, 161] on img at bounding box center [339, 184] width 92 height 65
click at [228, 194] on img at bounding box center [236, 184] width 92 height 65
click at [420, 173] on img at bounding box center [442, 184] width 92 height 65
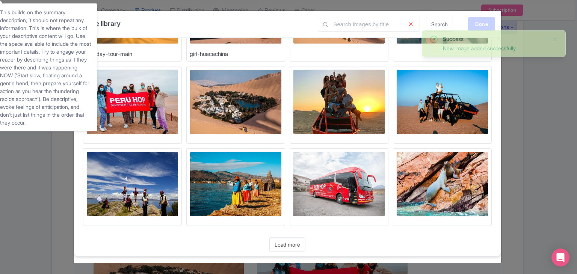
click at [475, 21] on div "Done" at bounding box center [481, 24] width 27 height 14
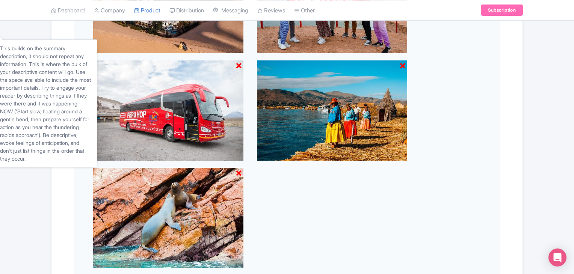
scroll to position [425, 0]
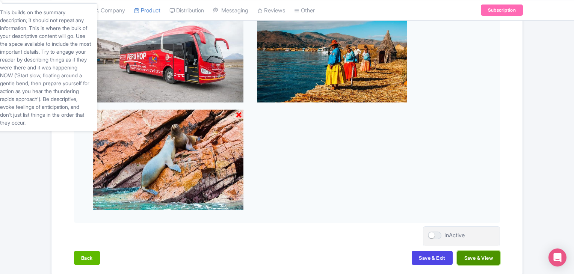
click at [477, 259] on button "Save & View" at bounding box center [478, 258] width 43 height 14
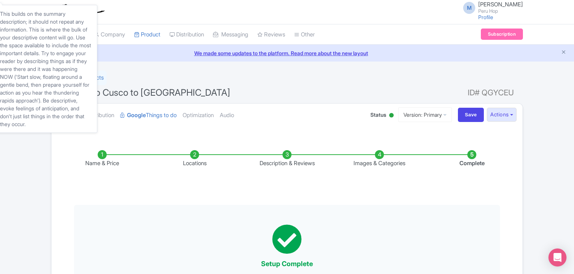
scroll to position [0, 0]
click at [98, 14] on img at bounding box center [76, 12] width 58 height 17
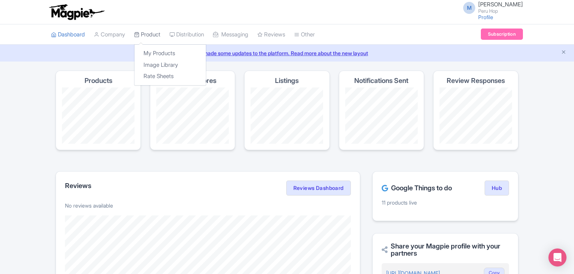
click at [146, 35] on link "Product" at bounding box center [147, 34] width 26 height 21
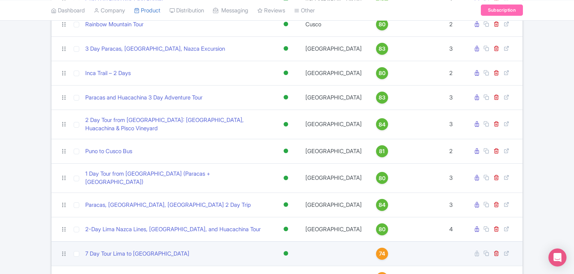
scroll to position [262, 0]
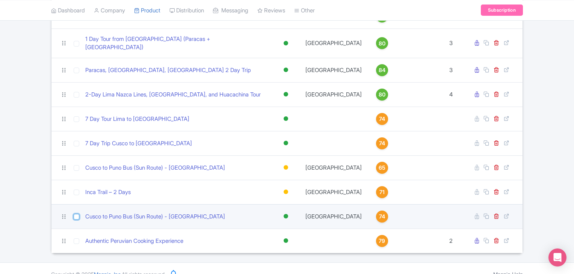
click at [74, 214] on input "checkbox" at bounding box center [77, 217] width 6 height 6
checkbox input "true"
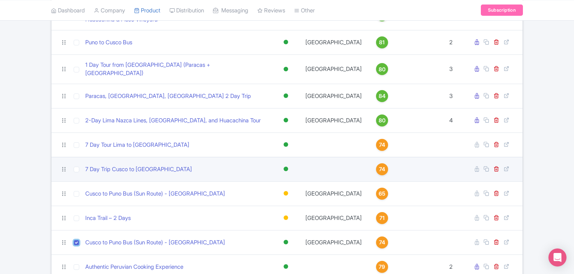
scroll to position [237, 0]
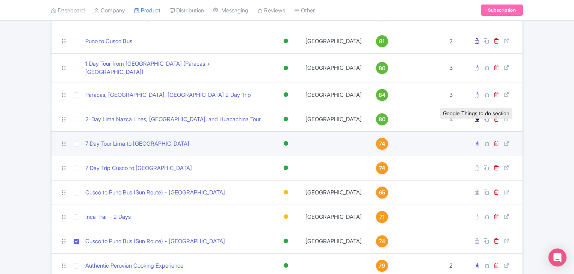
click at [477, 141] on icon at bounding box center [477, 144] width 4 height 6
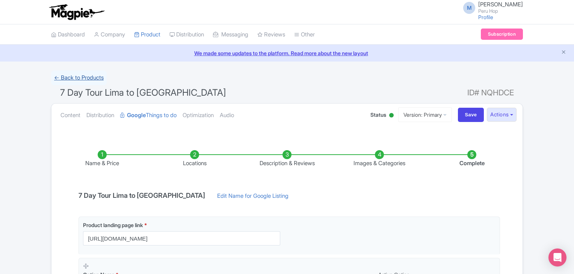
click at [86, 75] on link "← Back to Products" at bounding box center [79, 78] width 56 height 15
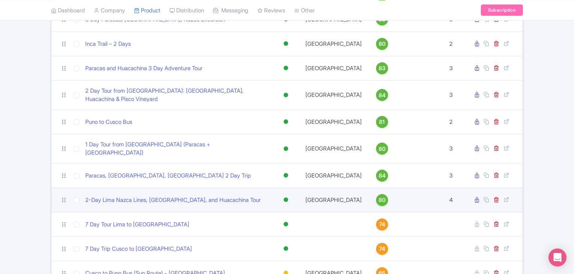
scroll to position [163, 0]
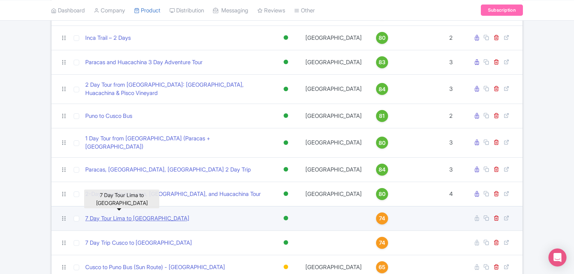
click at [110, 214] on link "7 Day Tour Lima to [GEOGRAPHIC_DATA]" at bounding box center [137, 218] width 104 height 9
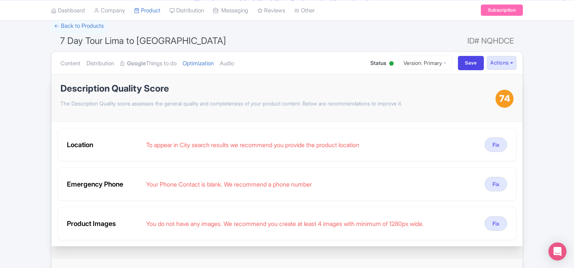
scroll to position [75, 0]
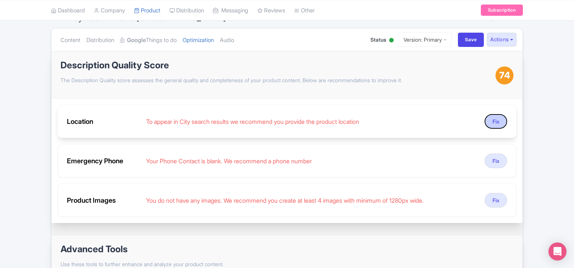
click at [492, 121] on button "Fix" at bounding box center [495, 121] width 23 height 15
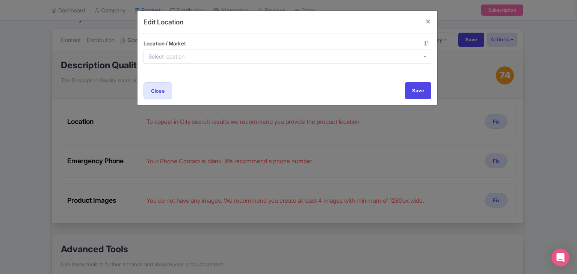
click at [210, 60] on div at bounding box center [287, 57] width 288 height 14
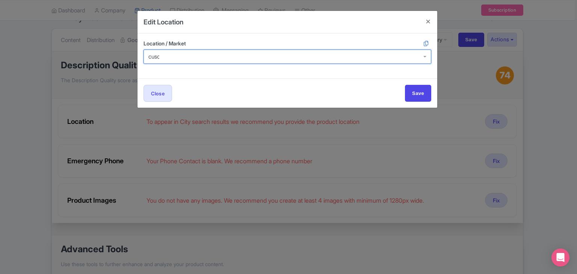
type input "cusco"
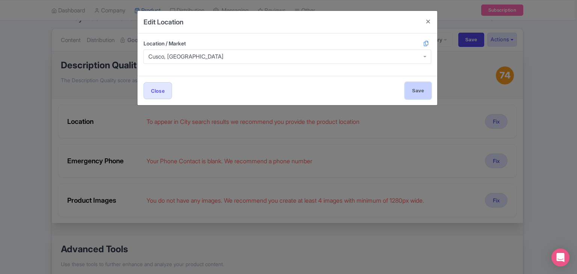
click at [416, 87] on input "Save" at bounding box center [418, 90] width 26 height 17
type input "Save"
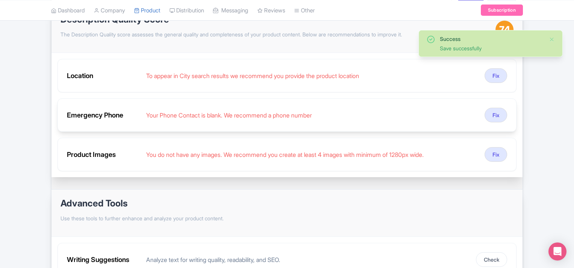
scroll to position [163, 0]
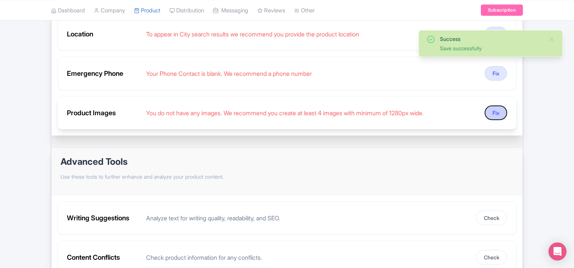
click at [493, 109] on button "Fix" at bounding box center [495, 113] width 23 height 15
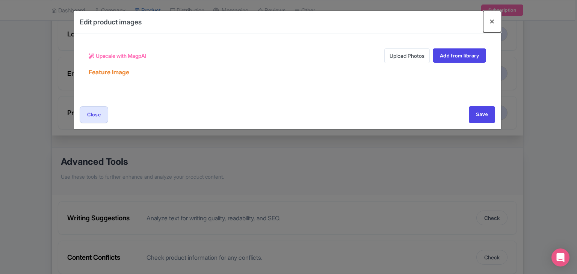
click at [493, 20] on button "Close" at bounding box center [492, 21] width 18 height 21
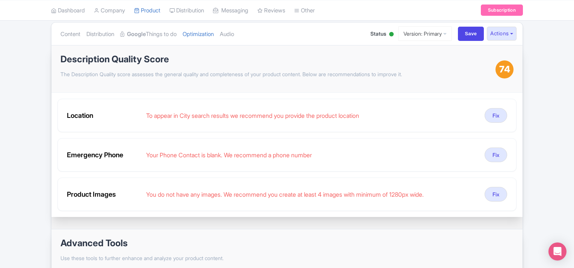
scroll to position [80, 0]
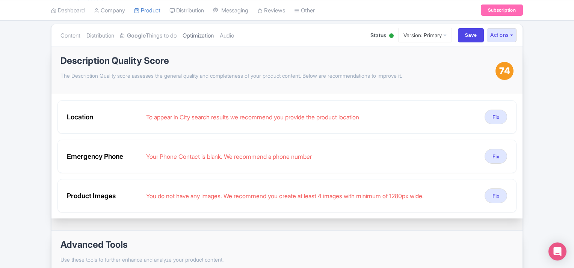
click at [200, 35] on link "Optimization" at bounding box center [197, 36] width 31 height 24
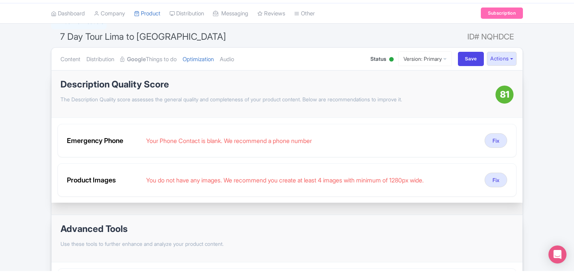
scroll to position [0, 0]
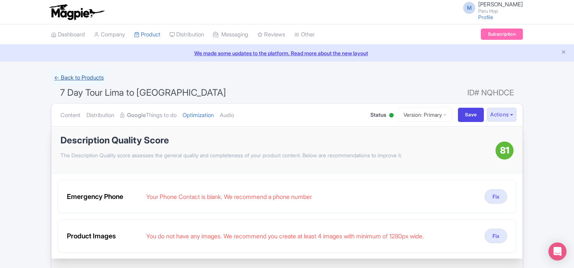
click at [80, 80] on link "← Back to Products" at bounding box center [79, 78] width 56 height 15
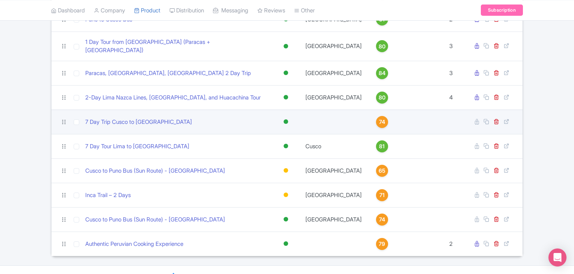
scroll to position [262, 0]
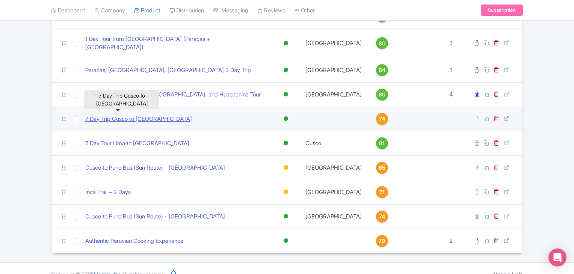
click at [136, 115] on link "7 Day Trip Cusco to [GEOGRAPHIC_DATA]" at bounding box center [138, 119] width 107 height 9
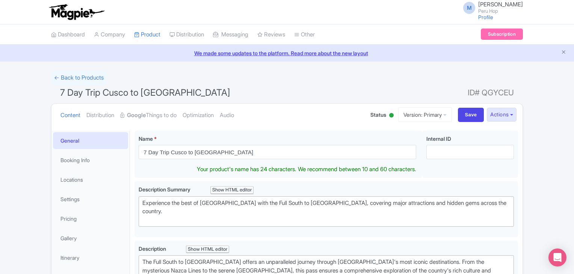
click at [161, 152] on input "7 Day Trip Cusco to Lima" at bounding box center [278, 152] width 278 height 14
type input "7 Day Tour Cusco to [GEOGRAPHIC_DATA]"
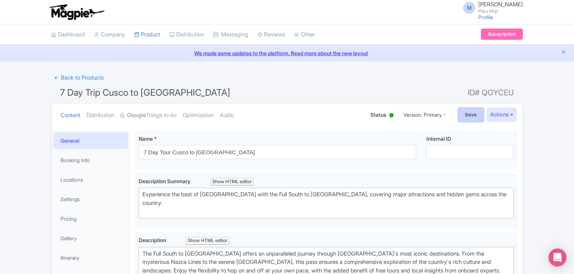
click at [467, 112] on input "Save" at bounding box center [471, 115] width 26 height 14
type input "Saving..."
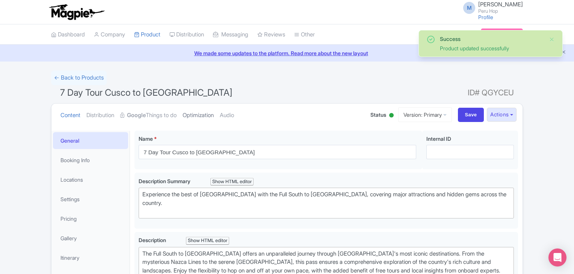
click at [207, 115] on link "Optimization" at bounding box center [197, 116] width 31 height 24
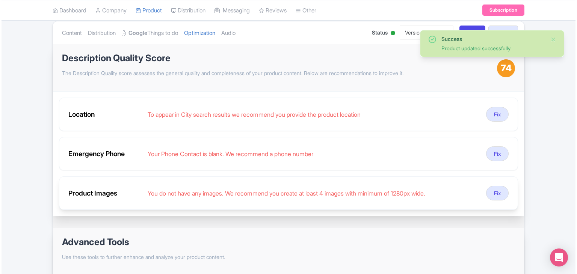
scroll to position [87, 0]
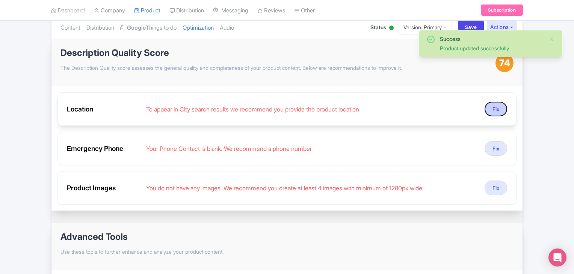
click at [496, 109] on button "Fix" at bounding box center [495, 109] width 23 height 15
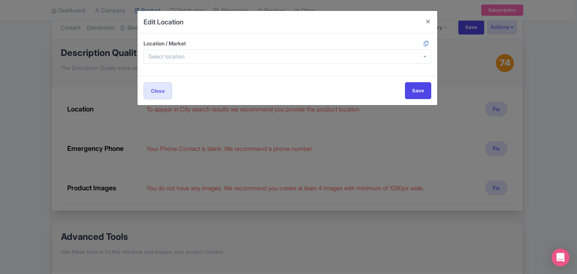
click at [185, 53] on div at bounding box center [287, 57] width 288 height 14
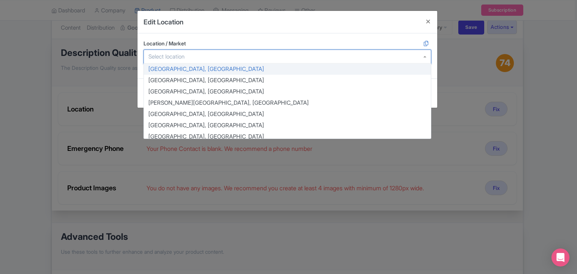
type input "L"
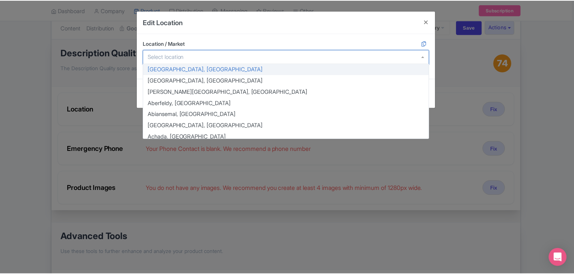
scroll to position [0, 0]
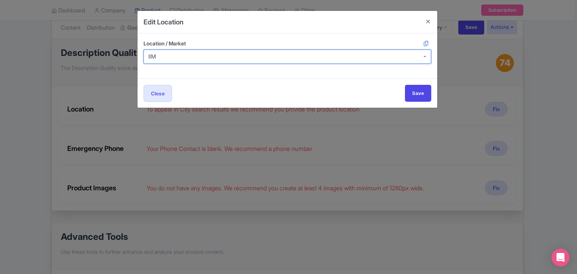
type input "lIMA"
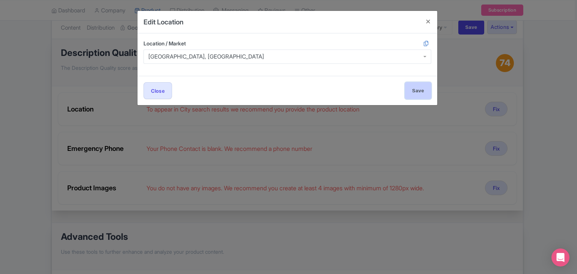
click at [413, 87] on input "Save" at bounding box center [418, 90] width 26 height 17
type input "Save"
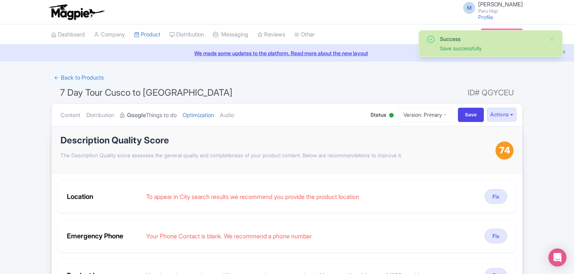
click at [170, 109] on link "Google Things to do" at bounding box center [148, 116] width 56 height 24
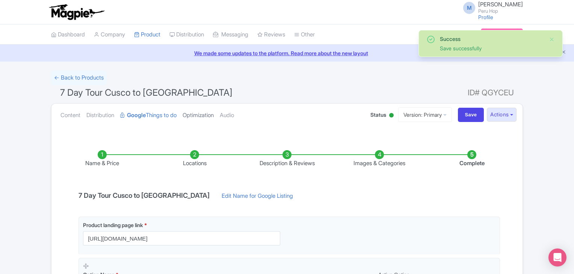
click at [200, 115] on link "Optimization" at bounding box center [197, 116] width 31 height 24
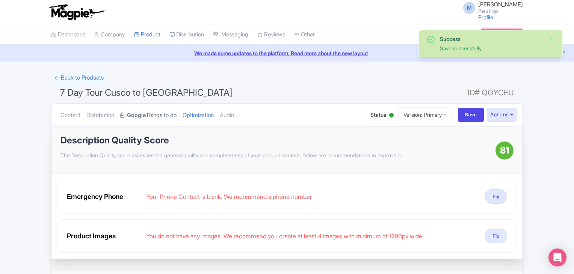
click at [160, 120] on link "Google Things to do" at bounding box center [148, 116] width 56 height 24
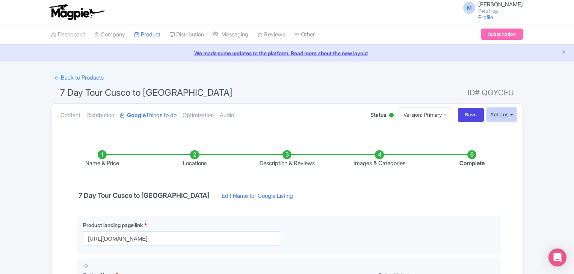
click at [505, 112] on button "Actions" at bounding box center [502, 115] width 30 height 14
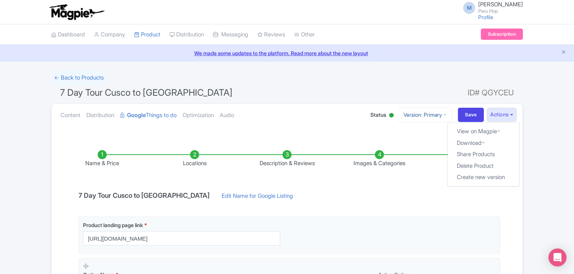
click at [413, 112] on link "Version: Primary" at bounding box center [425, 114] width 54 height 15
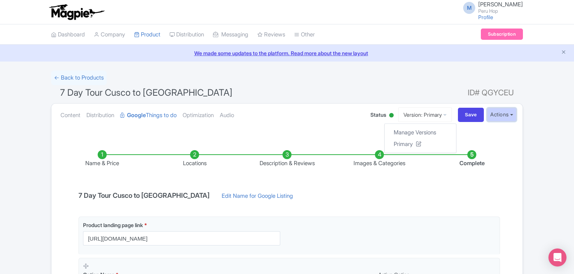
click at [495, 109] on button "Actions" at bounding box center [502, 115] width 30 height 14
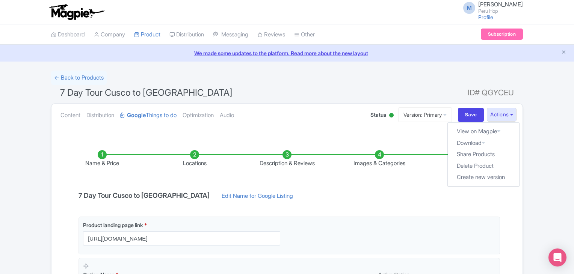
click at [239, 83] on div "← Back to Products" at bounding box center [287, 78] width 472 height 15
click at [87, 34] on li "Dashboard" at bounding box center [68, 34] width 43 height 20
click at [77, 33] on link "Dashboard" at bounding box center [68, 34] width 34 height 21
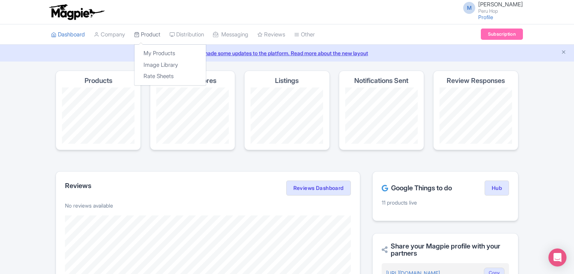
click at [157, 37] on link "Product" at bounding box center [147, 34] width 26 height 21
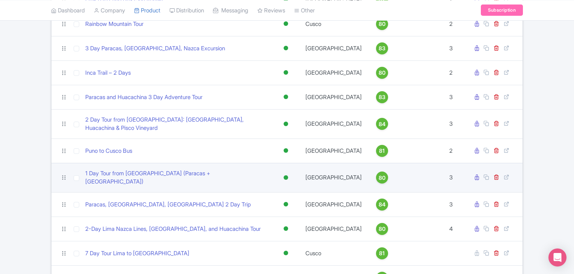
scroll to position [137, 0]
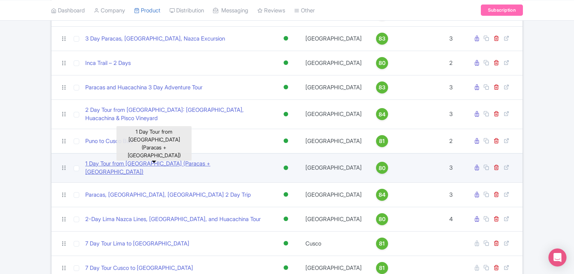
click at [135, 160] on link "1 Day Tour from [GEOGRAPHIC_DATA] (Paracas + [GEOGRAPHIC_DATA])" at bounding box center [176, 168] width 182 height 17
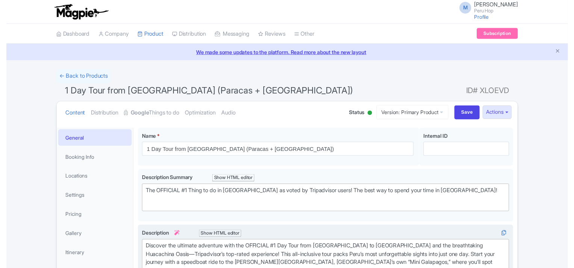
scroll to position [113, 0]
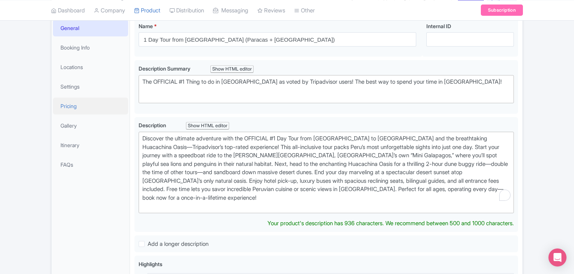
click at [79, 109] on link "Pricing" at bounding box center [90, 106] width 75 height 17
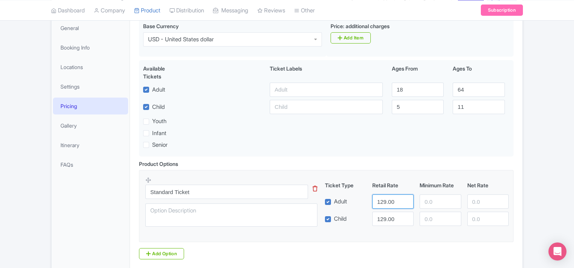
click at [379, 202] on input "129.00" at bounding box center [392, 202] width 41 height 14
type input "99"
click at [385, 220] on input "129.00" at bounding box center [392, 219] width 41 height 14
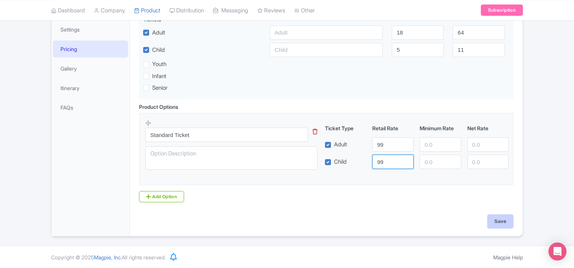
type input "99"
click at [496, 225] on input "Save" at bounding box center [500, 221] width 26 height 14
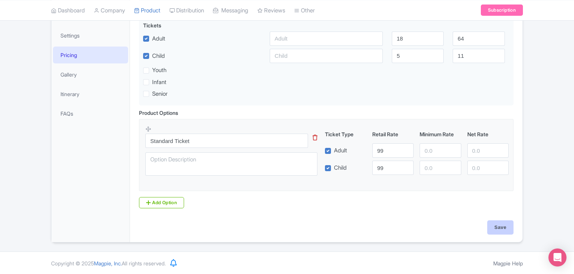
type input "Saving..."
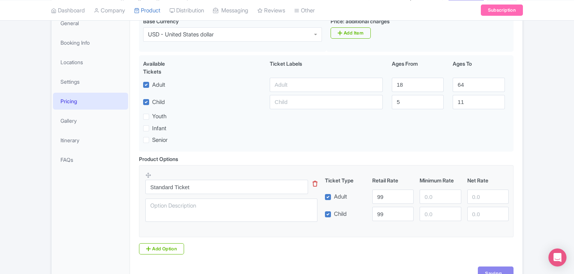
scroll to position [89, 0]
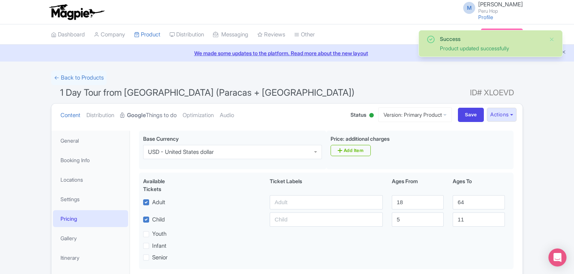
click at [158, 113] on link "Google Things to do" at bounding box center [148, 116] width 56 height 24
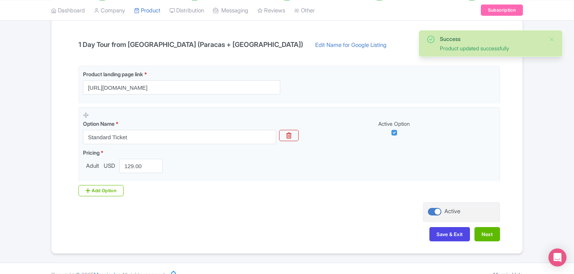
scroll to position [162, 0]
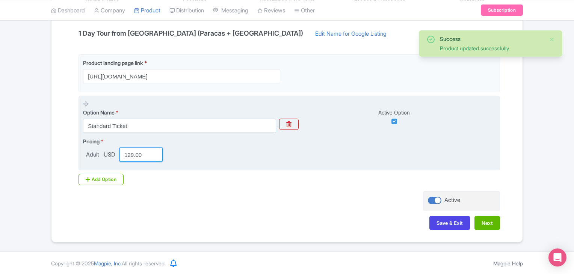
click at [130, 149] on input "129.00" at bounding box center [140, 155] width 43 height 14
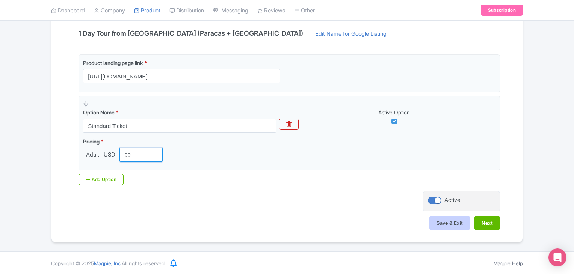
type input "99"
click at [454, 224] on button "Save & Exit" at bounding box center [449, 223] width 41 height 14
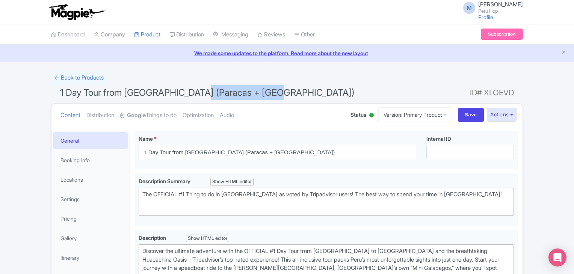
drag, startPoint x: 299, startPoint y: 98, endPoint x: 177, endPoint y: 86, distance: 122.3
click at [177, 86] on h1 "1 Day Tour from [GEOGRAPHIC_DATA] (Paracas + Huacachina Oasis) ID# XLOEVD" at bounding box center [287, 94] width 472 height 18
